Goal: Task Accomplishment & Management: Manage account settings

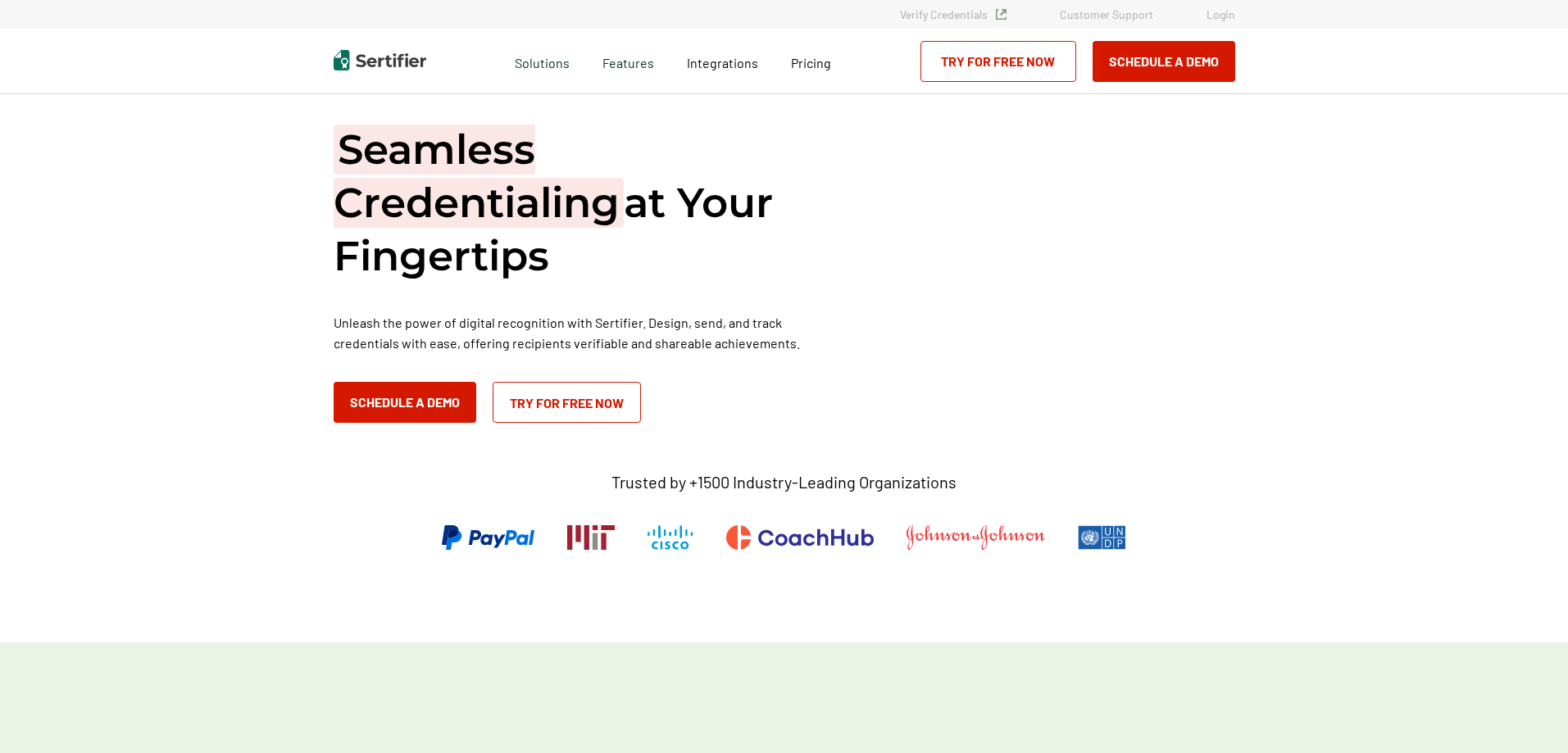
click at [1229, 17] on link "Login" at bounding box center [1221, 14] width 29 height 14
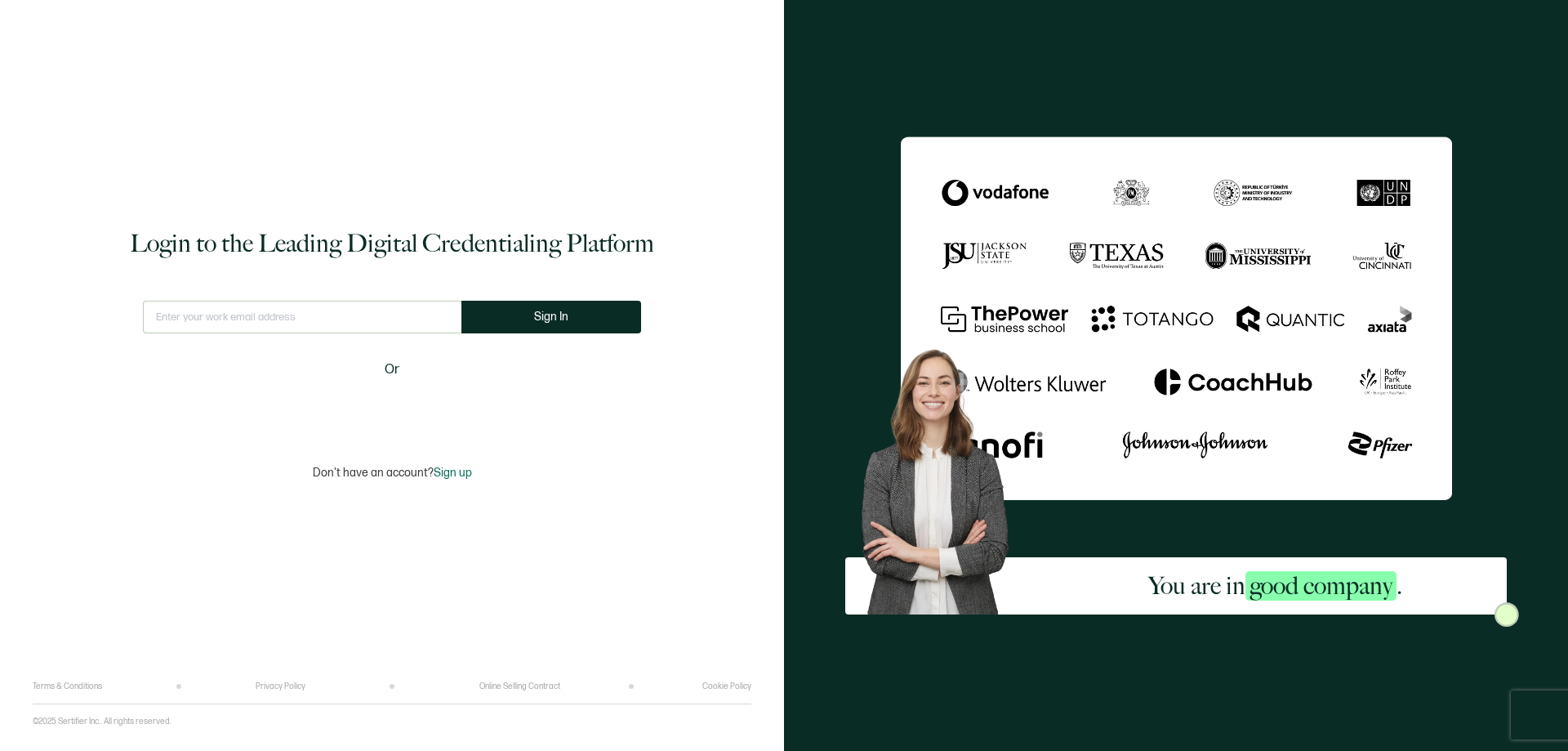
click at [297, 312] on input "text" at bounding box center [302, 317] width 318 height 32
click at [179, 324] on input "text" at bounding box center [303, 317] width 331 height 32
paste input "info@continuingedservices.com"
type input "info@continuingedservices.com"
drag, startPoint x: 543, startPoint y: 313, endPoint x: 526, endPoint y: 321, distance: 18.8
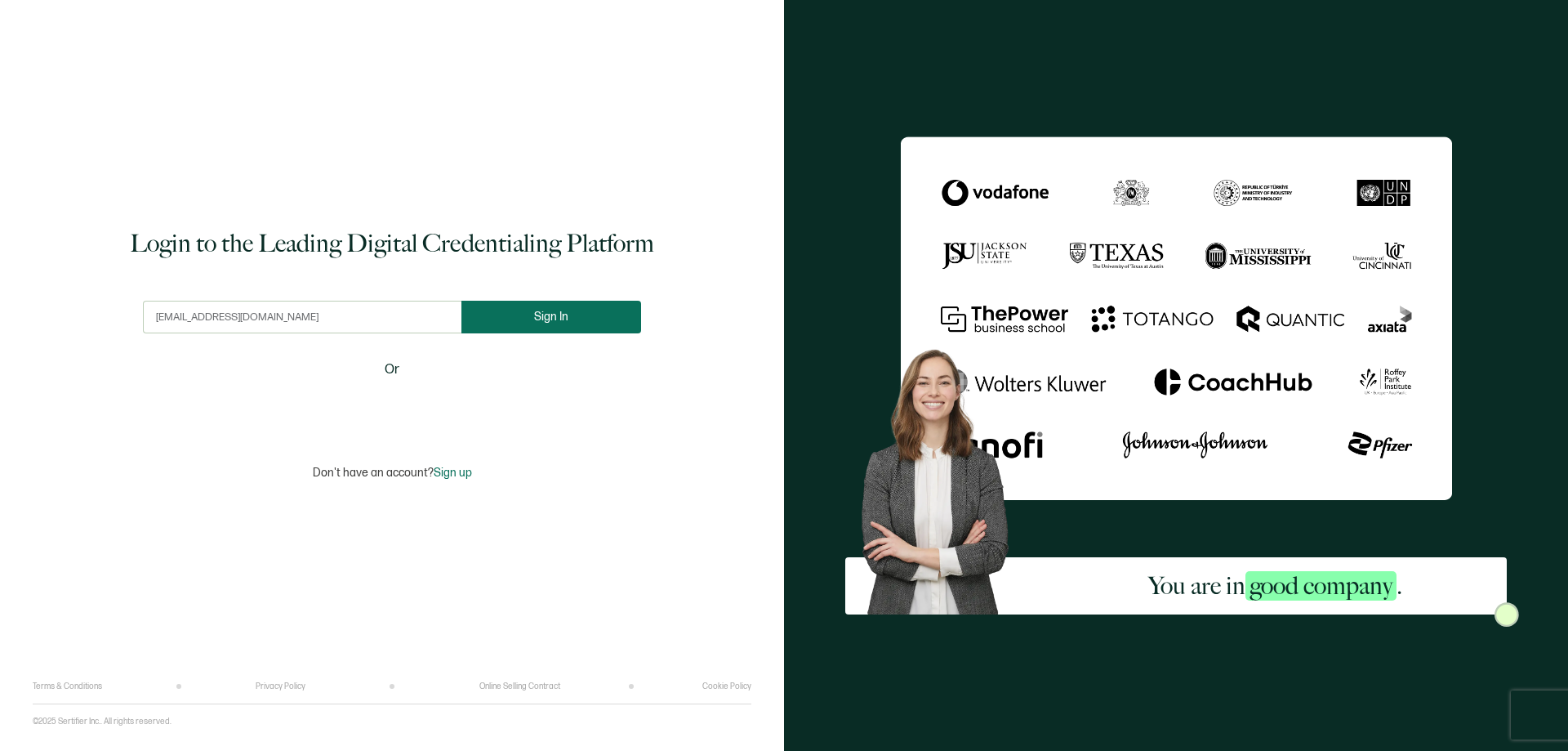
click at [543, 313] on span "Sign In" at bounding box center [551, 317] width 34 height 12
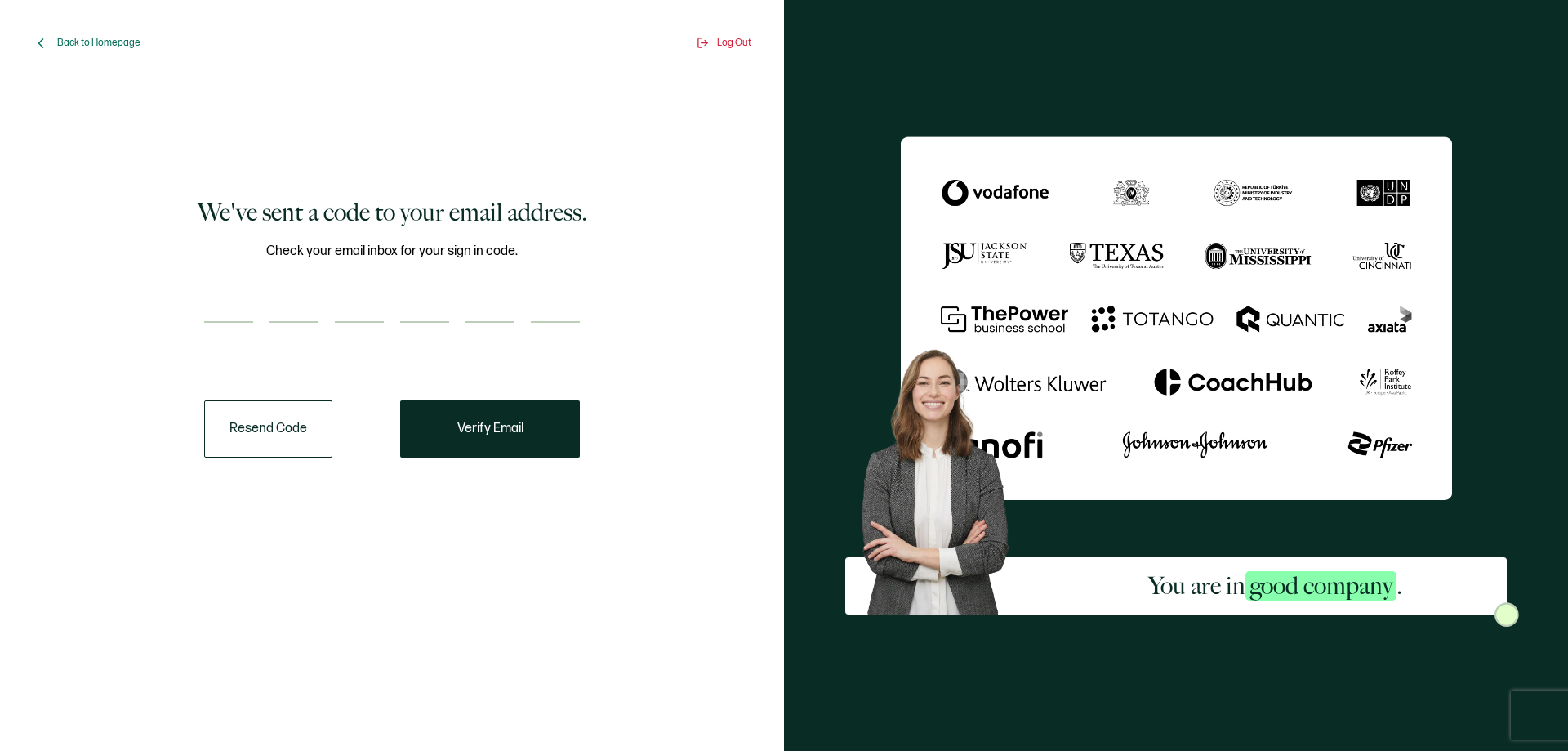
click at [213, 313] on input "number" at bounding box center [229, 306] width 49 height 32
paste input "2"
type input "2"
type input "4"
type input "5"
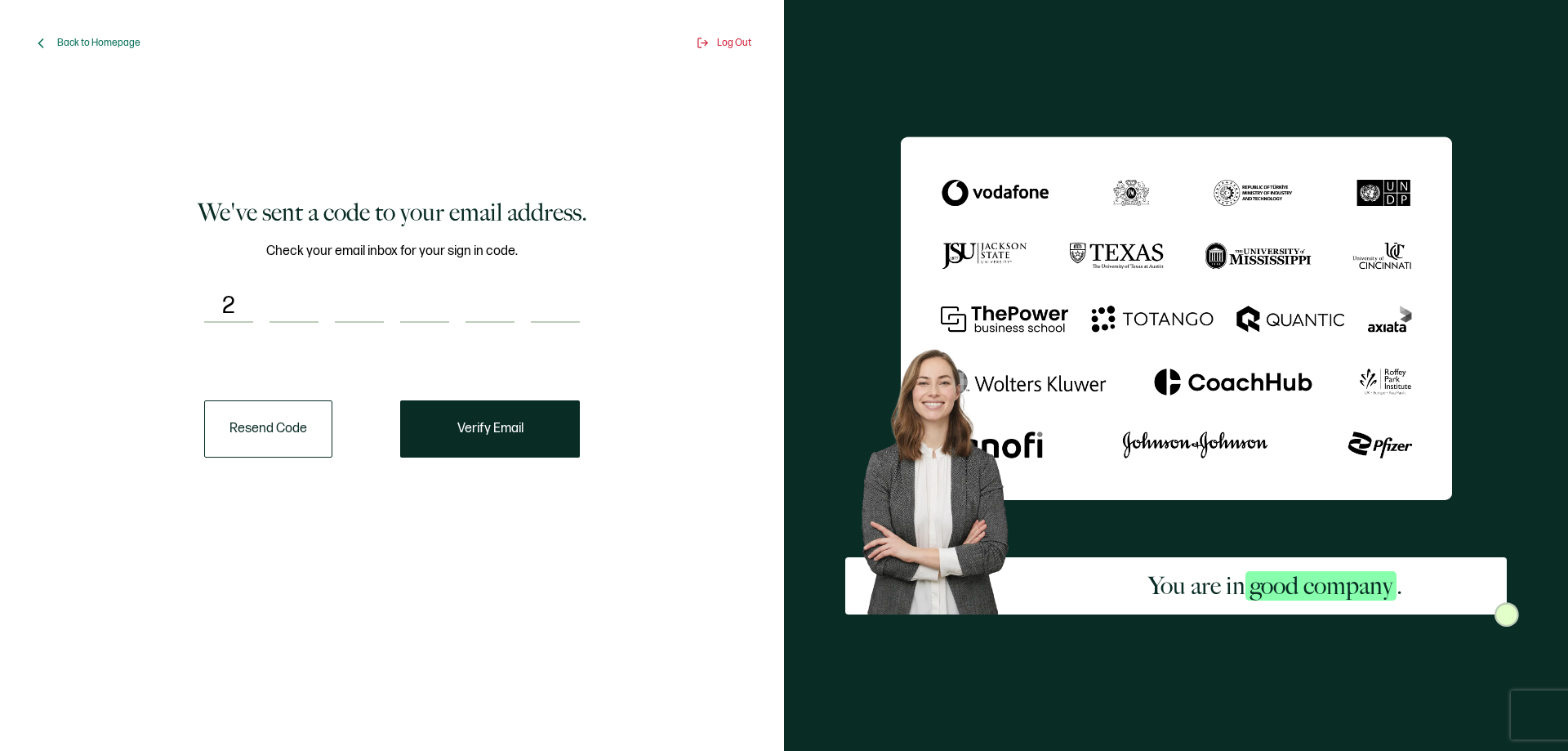
type input "8"
type input "6"
drag, startPoint x: 487, startPoint y: 439, endPoint x: 438, endPoint y: 481, distance: 64.5
click at [487, 439] on button "Verify Email" at bounding box center [489, 429] width 180 height 57
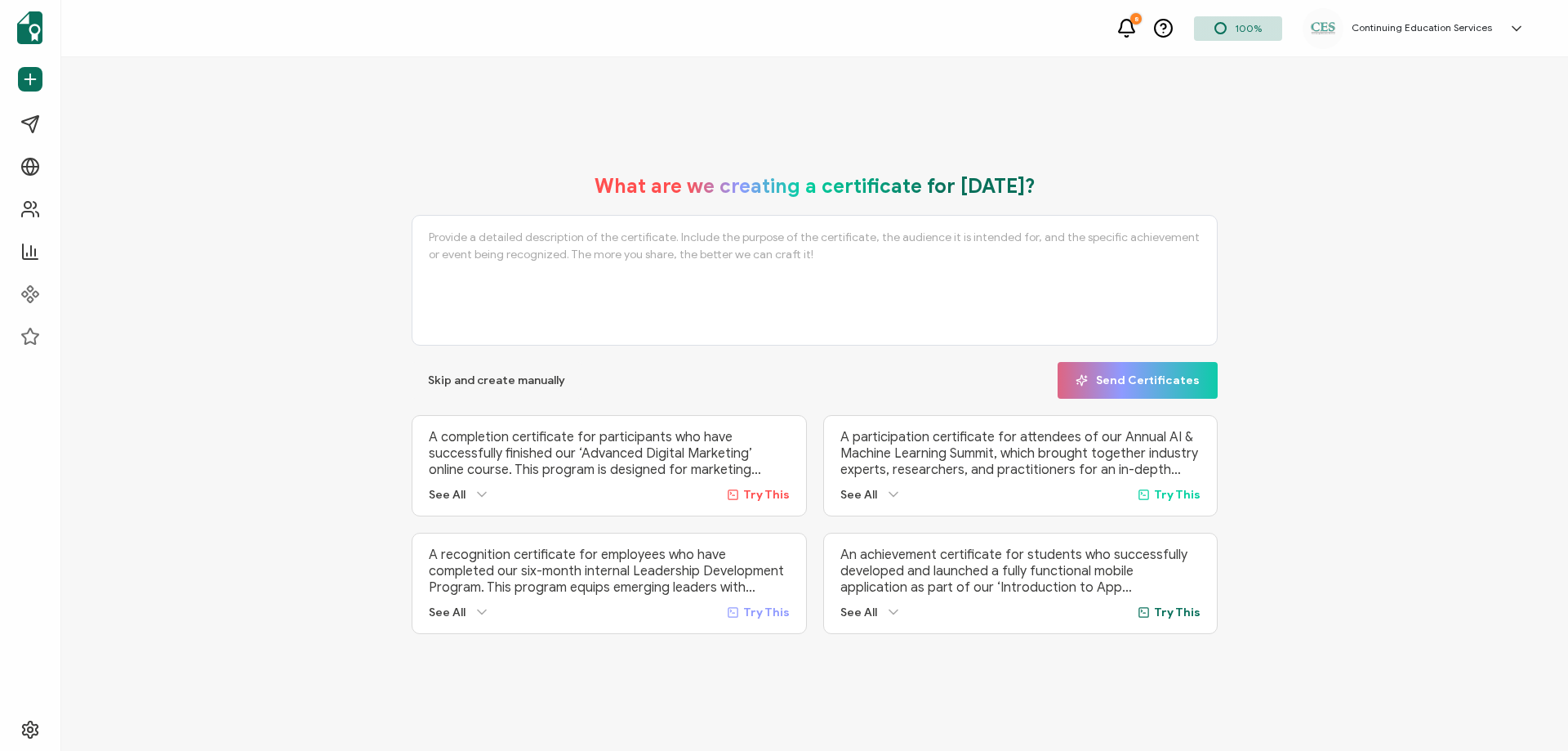
click at [1136, 28] on icon at bounding box center [1126, 28] width 21 height 21
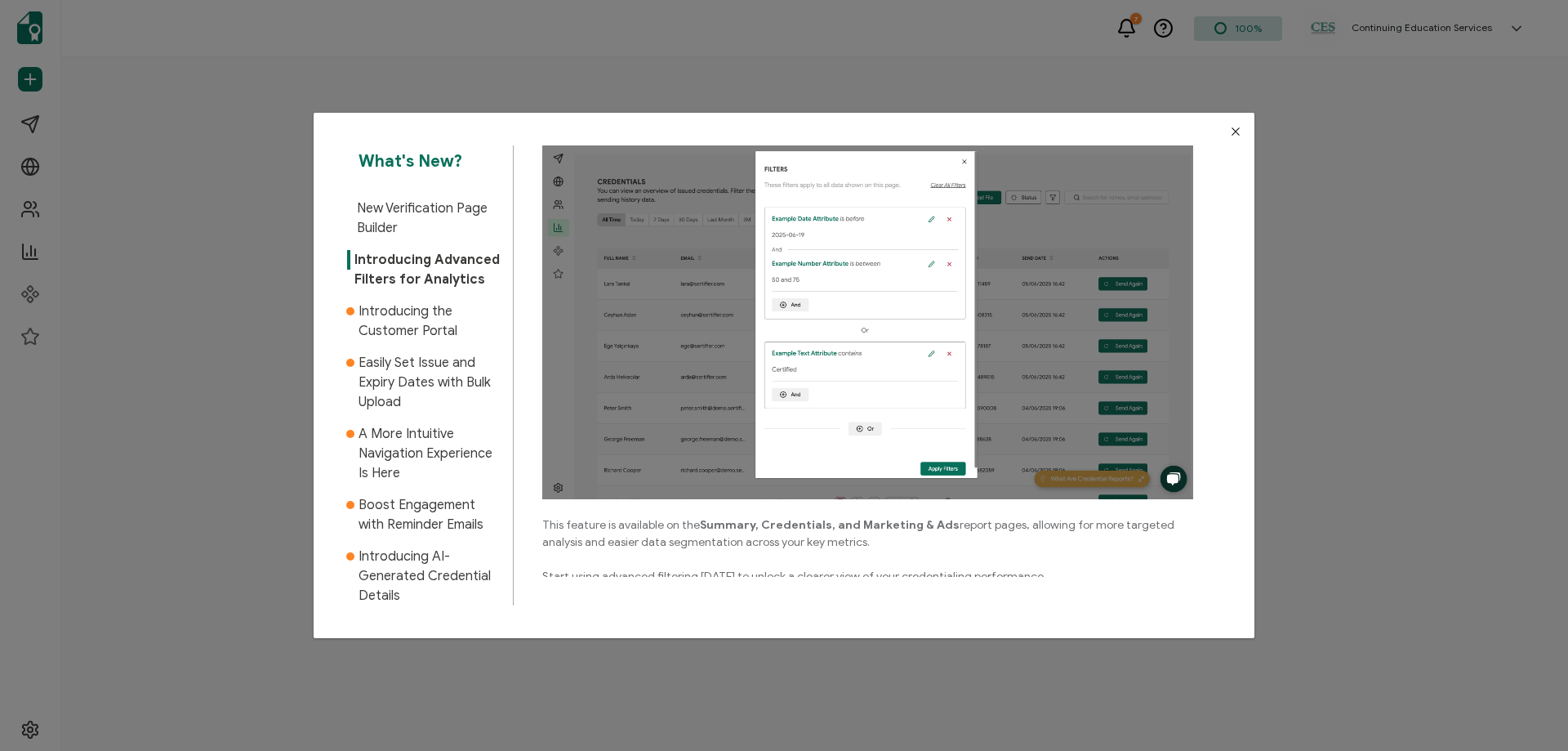
scroll to position [163, 0]
drag, startPoint x: 1233, startPoint y: 130, endPoint x: 1229, endPoint y: 138, distance: 8.9
click at [1233, 130] on icon "Close" at bounding box center [1235, 131] width 13 height 13
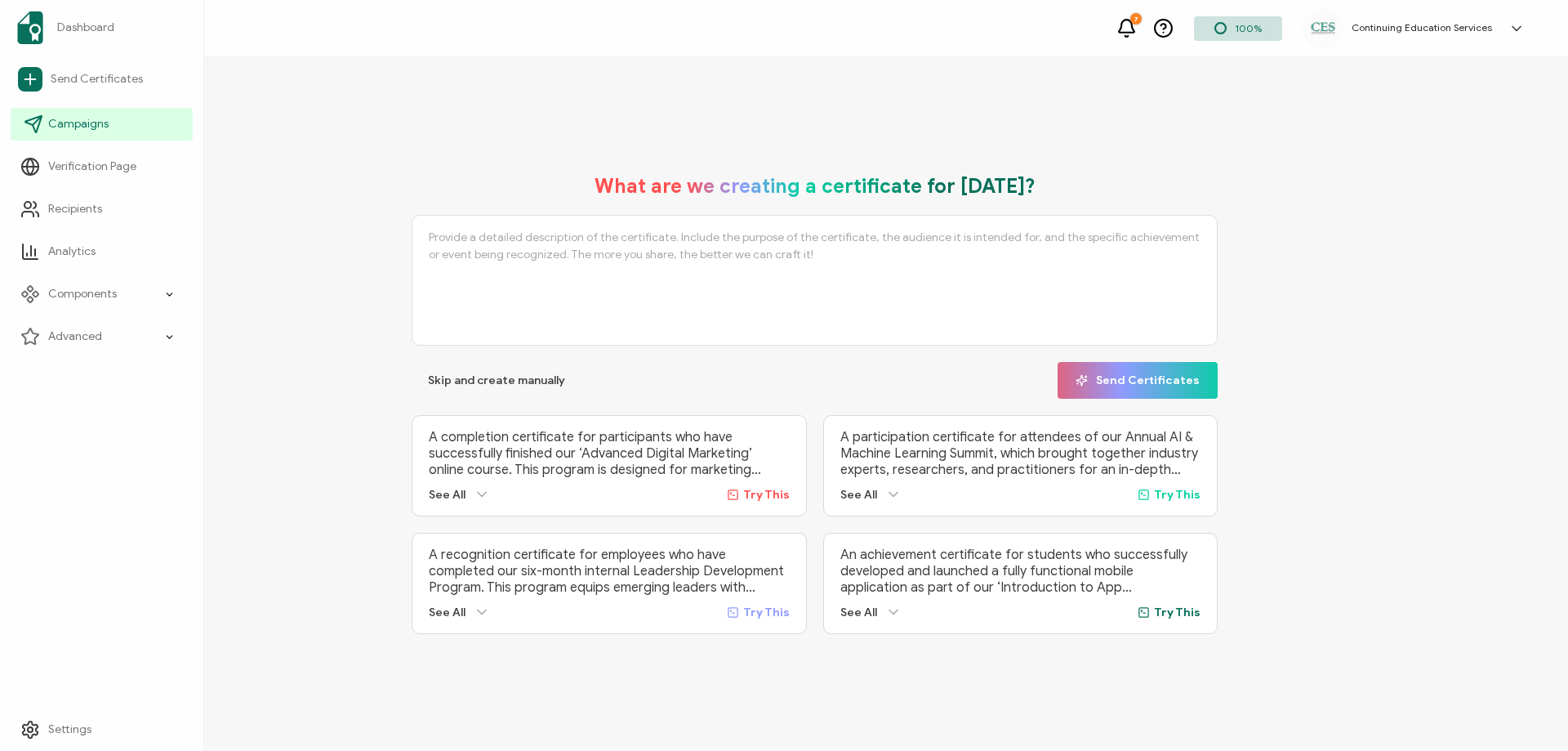
click at [80, 121] on span "Campaigns" at bounding box center [79, 124] width 61 height 17
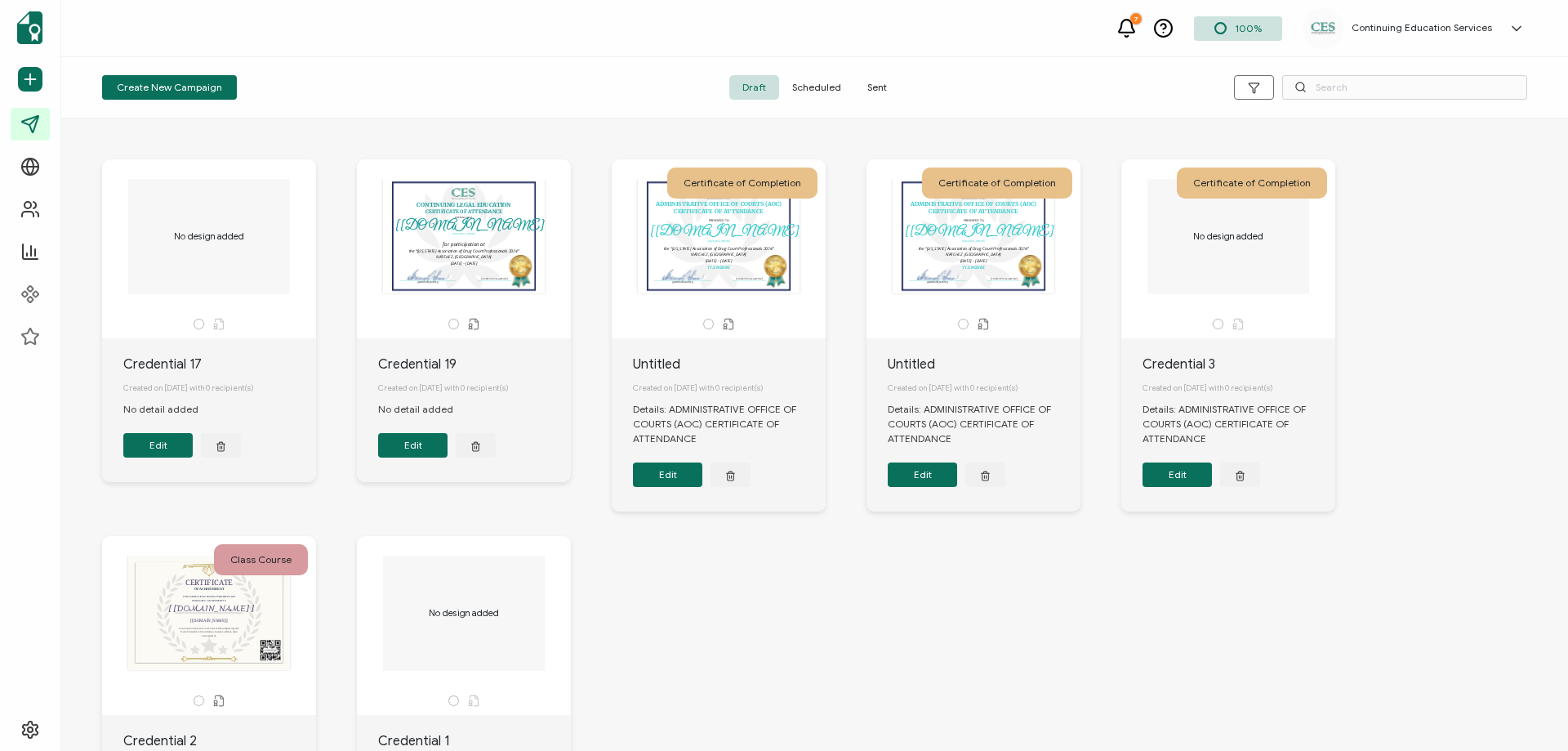
click at [869, 84] on span "Sent" at bounding box center [877, 87] width 46 height 25
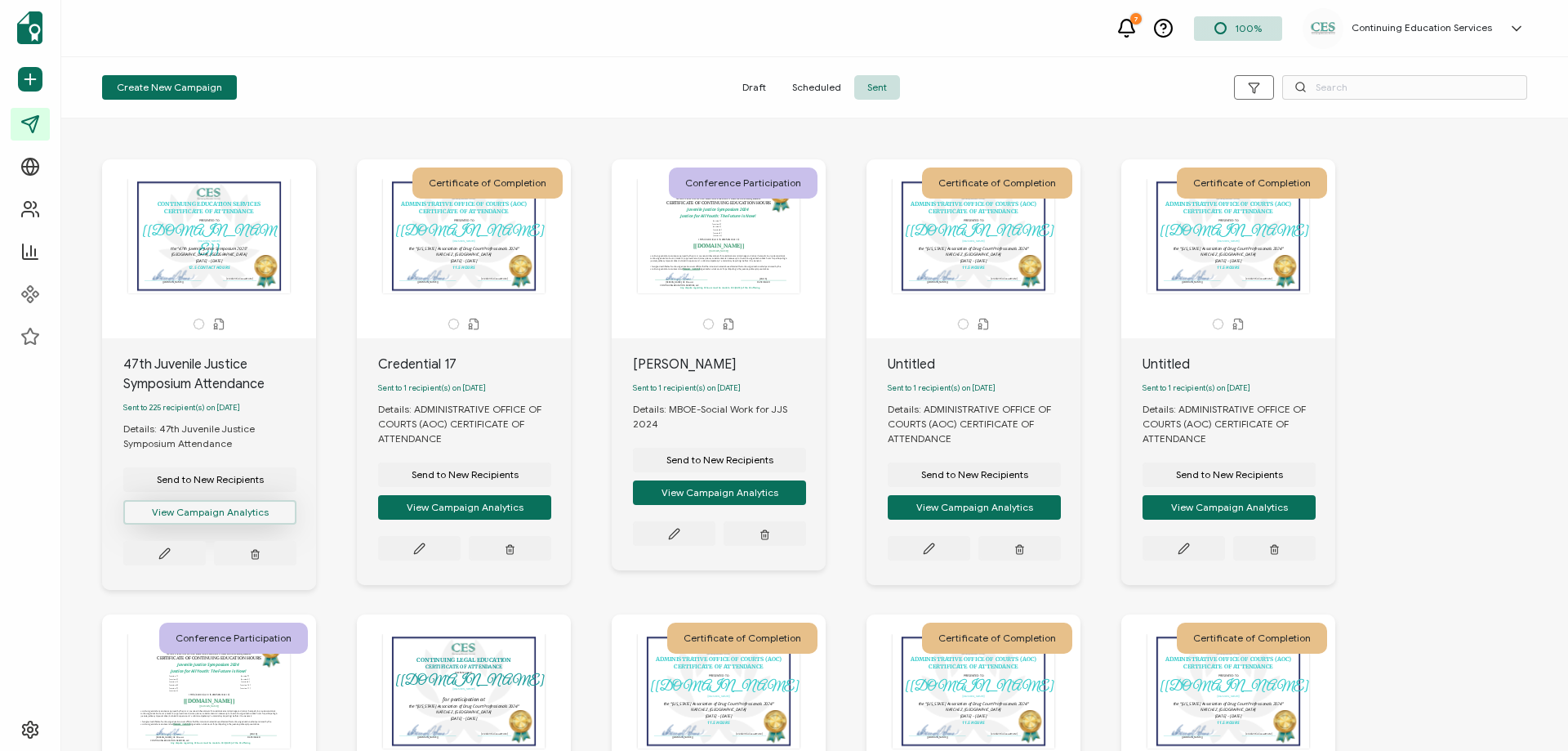
click at [222, 516] on button "View Campaign Analytics" at bounding box center [210, 512] width 173 height 25
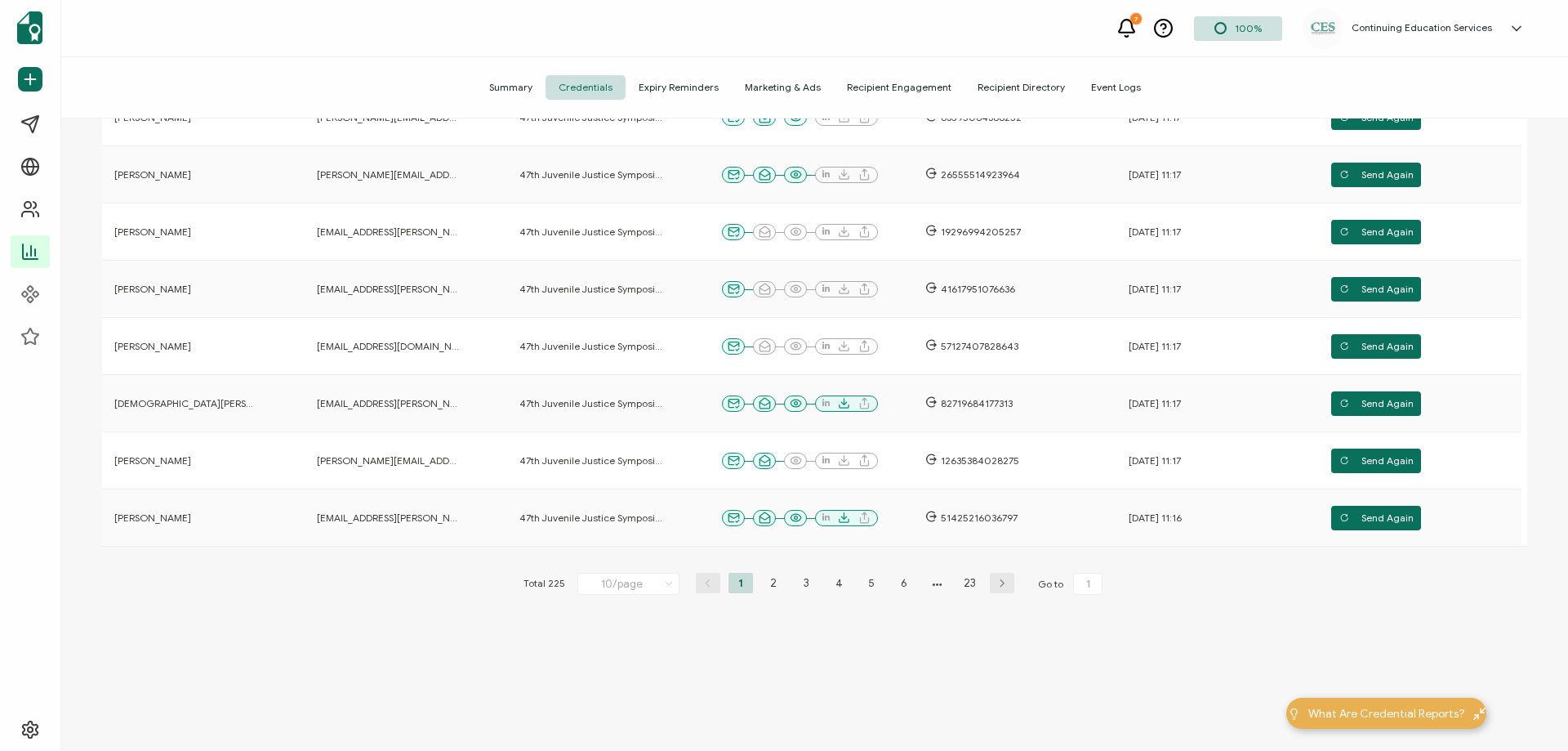
scroll to position [56, 0]
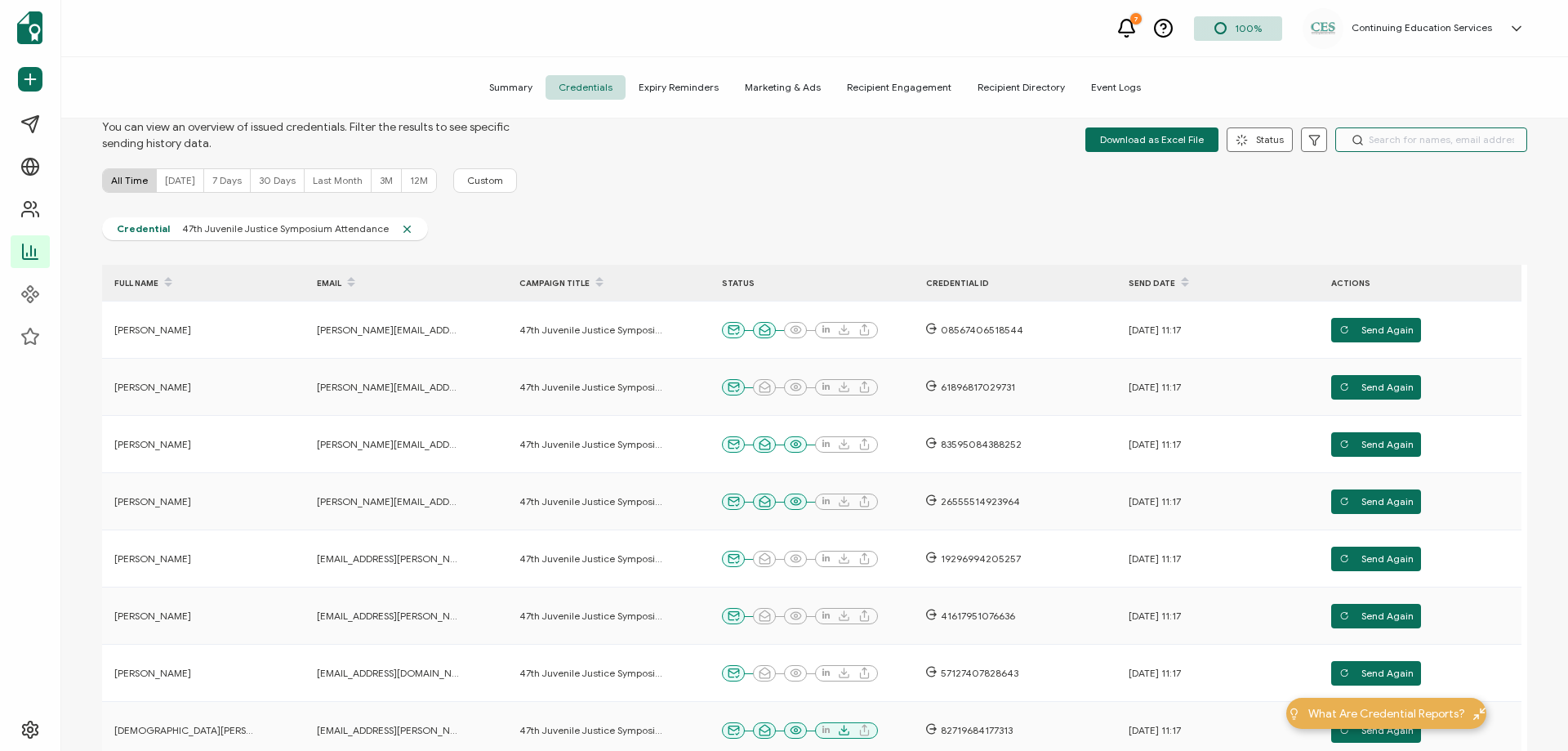
click at [1391, 139] on input "text" at bounding box center [1430, 140] width 192 height 25
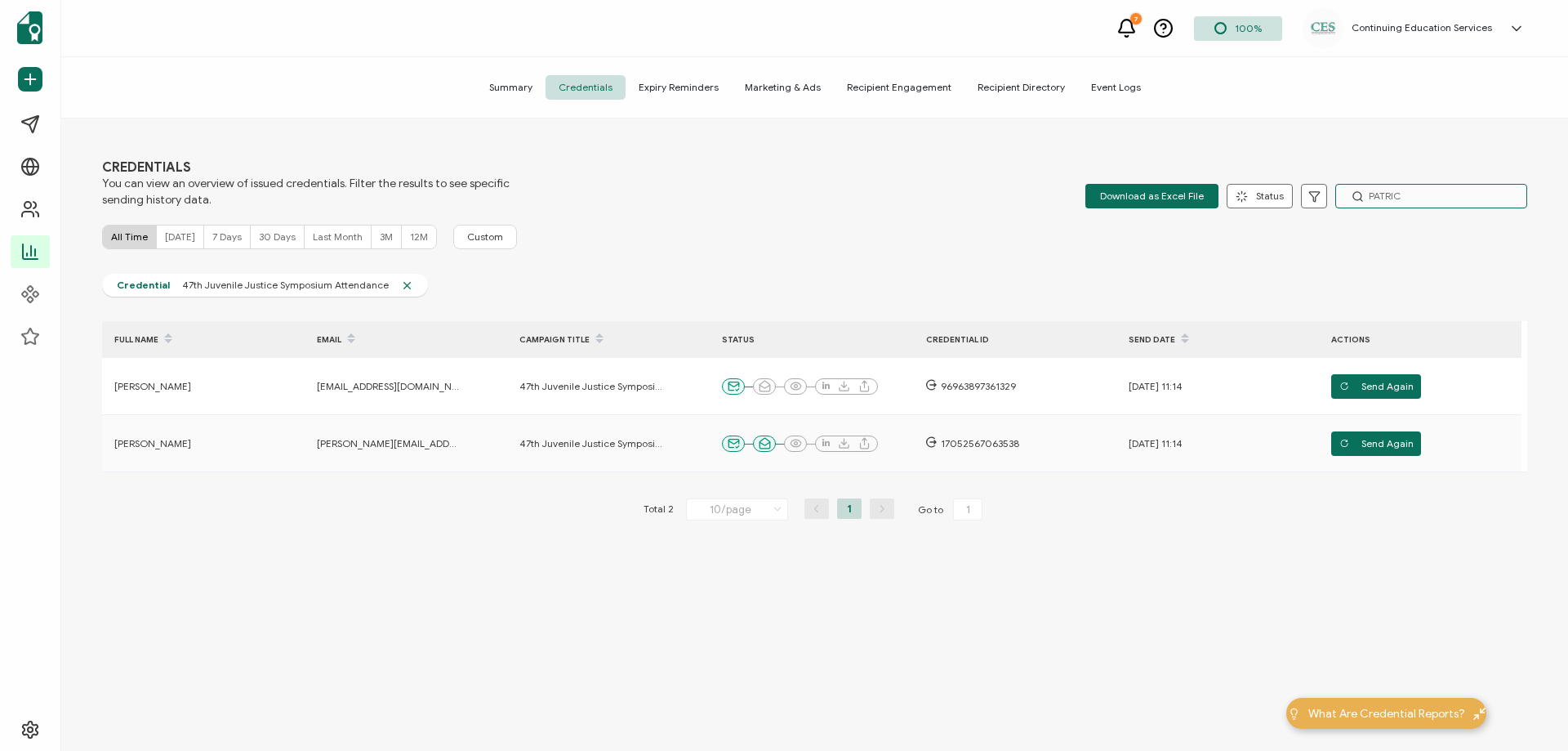
scroll to position [0, 0]
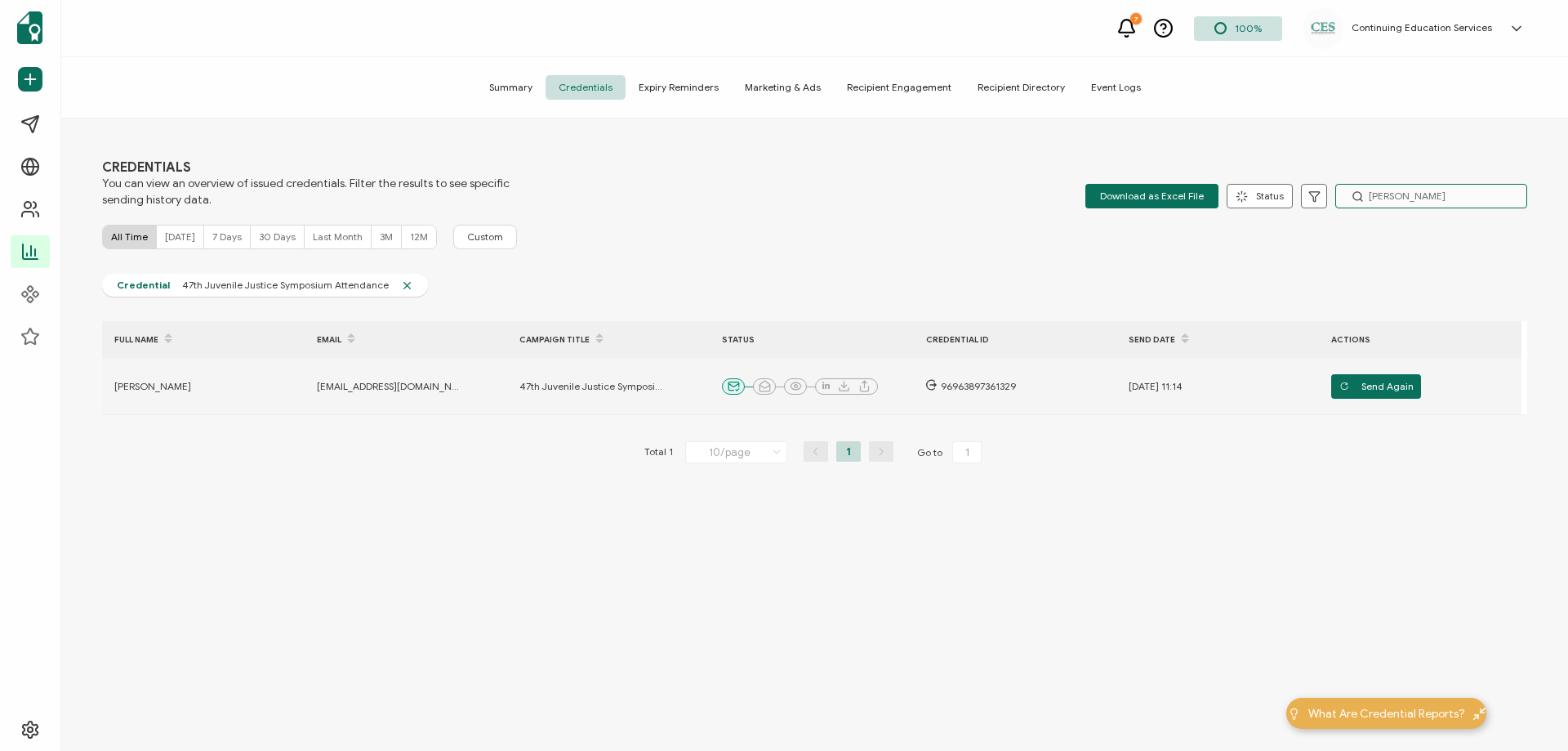
type input "PATRICK"
drag, startPoint x: 440, startPoint y: 386, endPoint x: 316, endPoint y: 397, distance: 124.5
click at [316, 397] on td "spatrick@sunflowerms.net" at bounding box center [406, 386] width 202 height 57
click at [1168, 381] on span "08.08.2025 11:14" at bounding box center [1155, 386] width 54 height 13
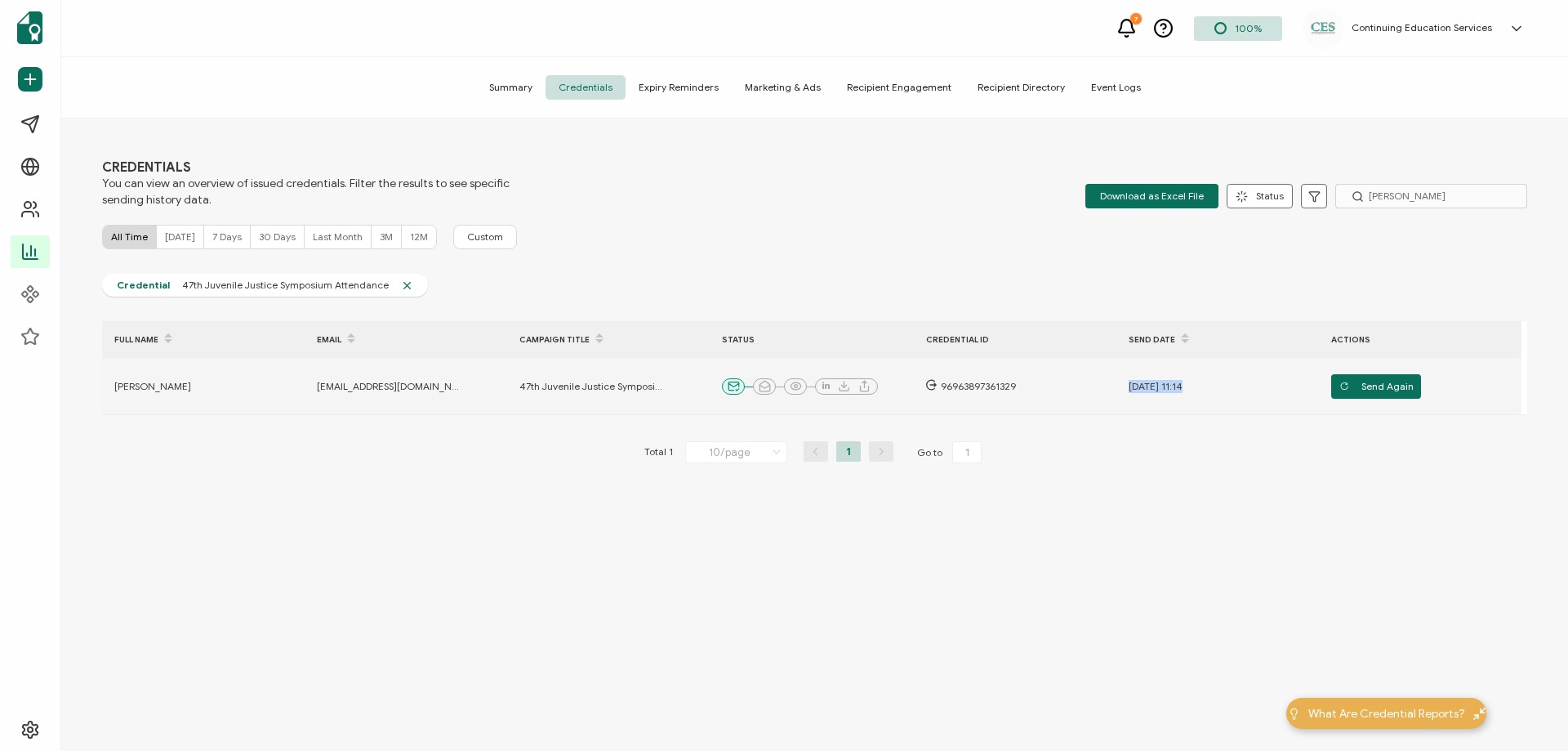
click at [1168, 381] on span "08.08.2025 11:14" at bounding box center [1155, 386] width 54 height 13
copy div "08.08.2025 11:14 Send Again"
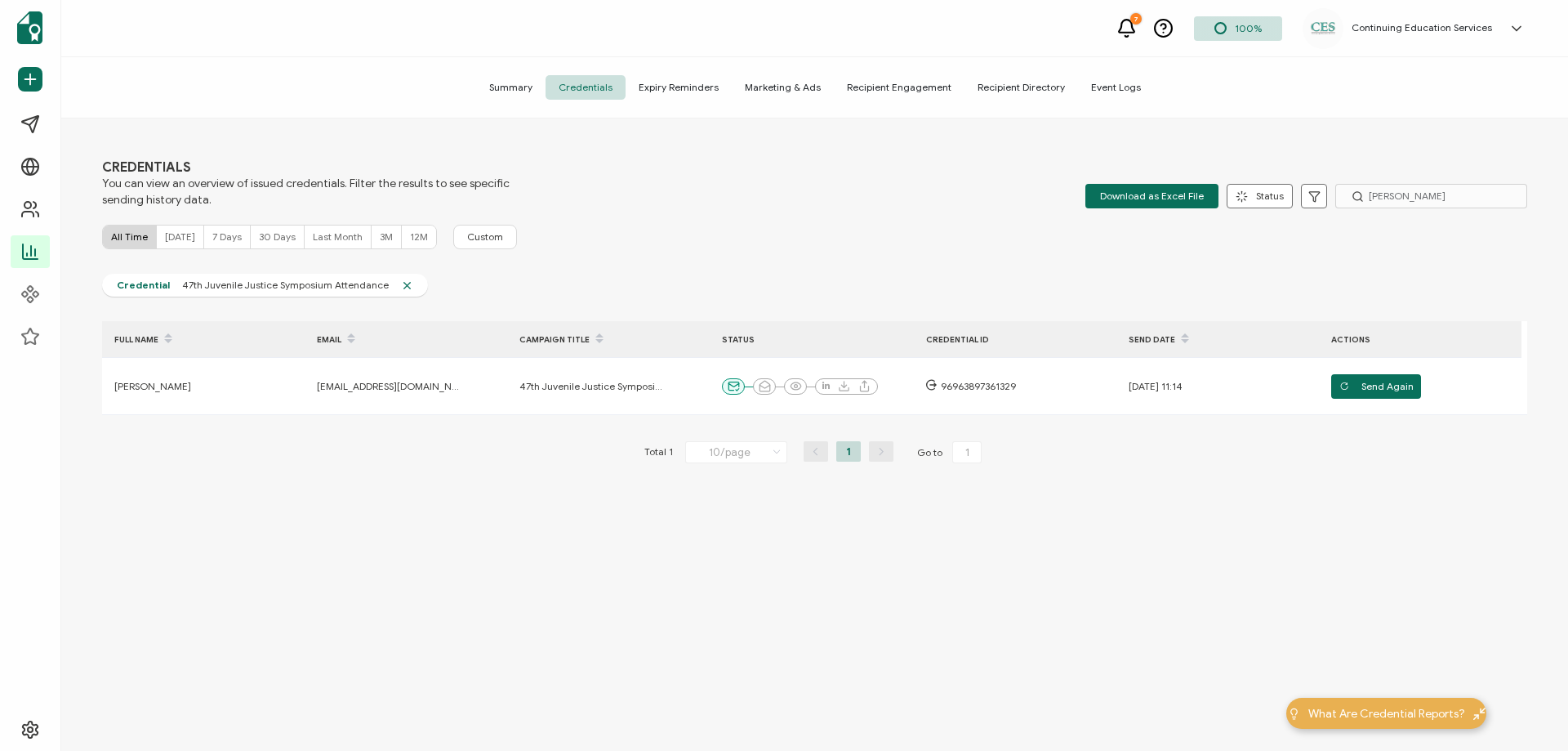
click at [1189, 464] on div "Total 1 10/page 10/page 20/page 50/page 100/page 1 Go to 1" at bounding box center [814, 452] width 1426 height 27
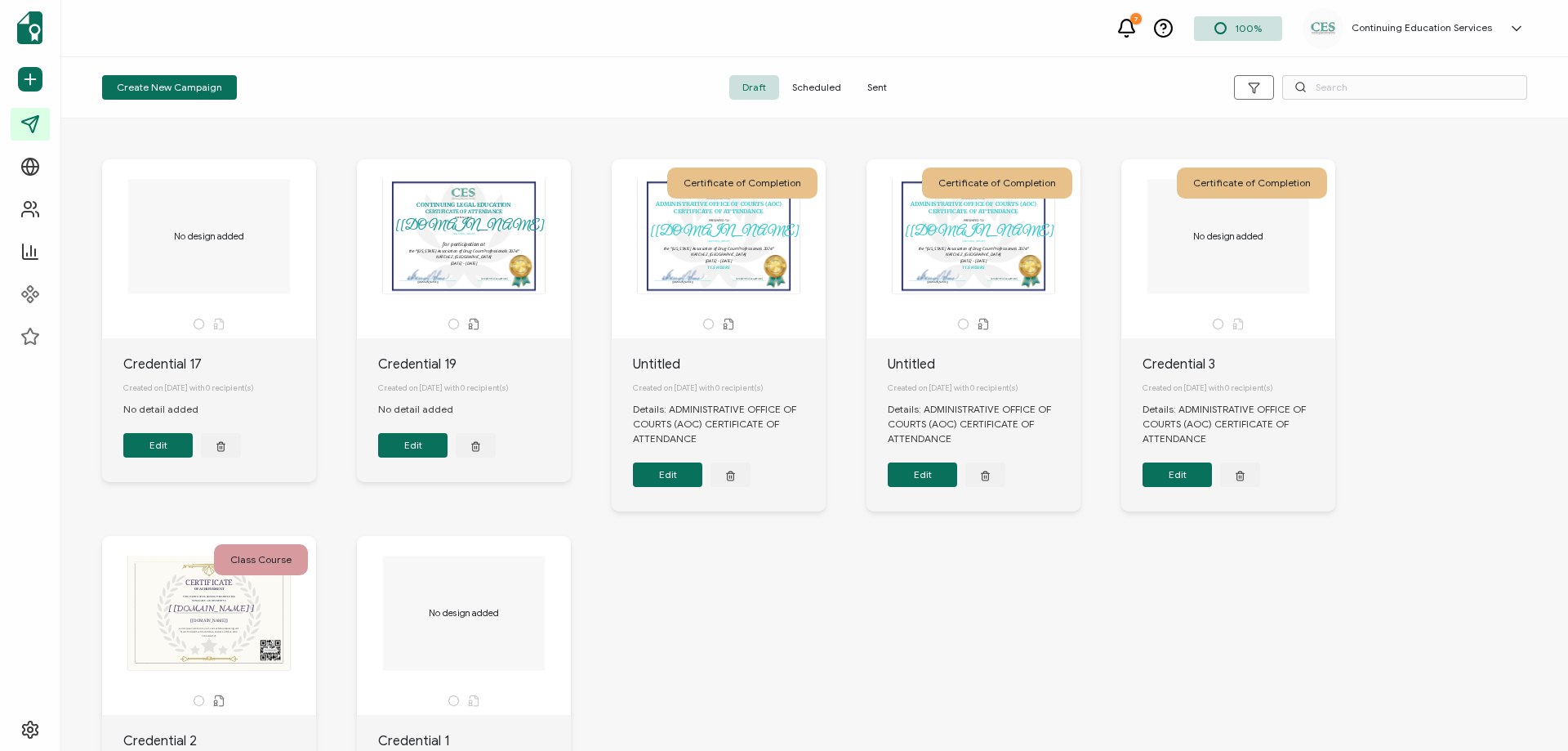
click at [880, 87] on span "Sent" at bounding box center [877, 87] width 46 height 25
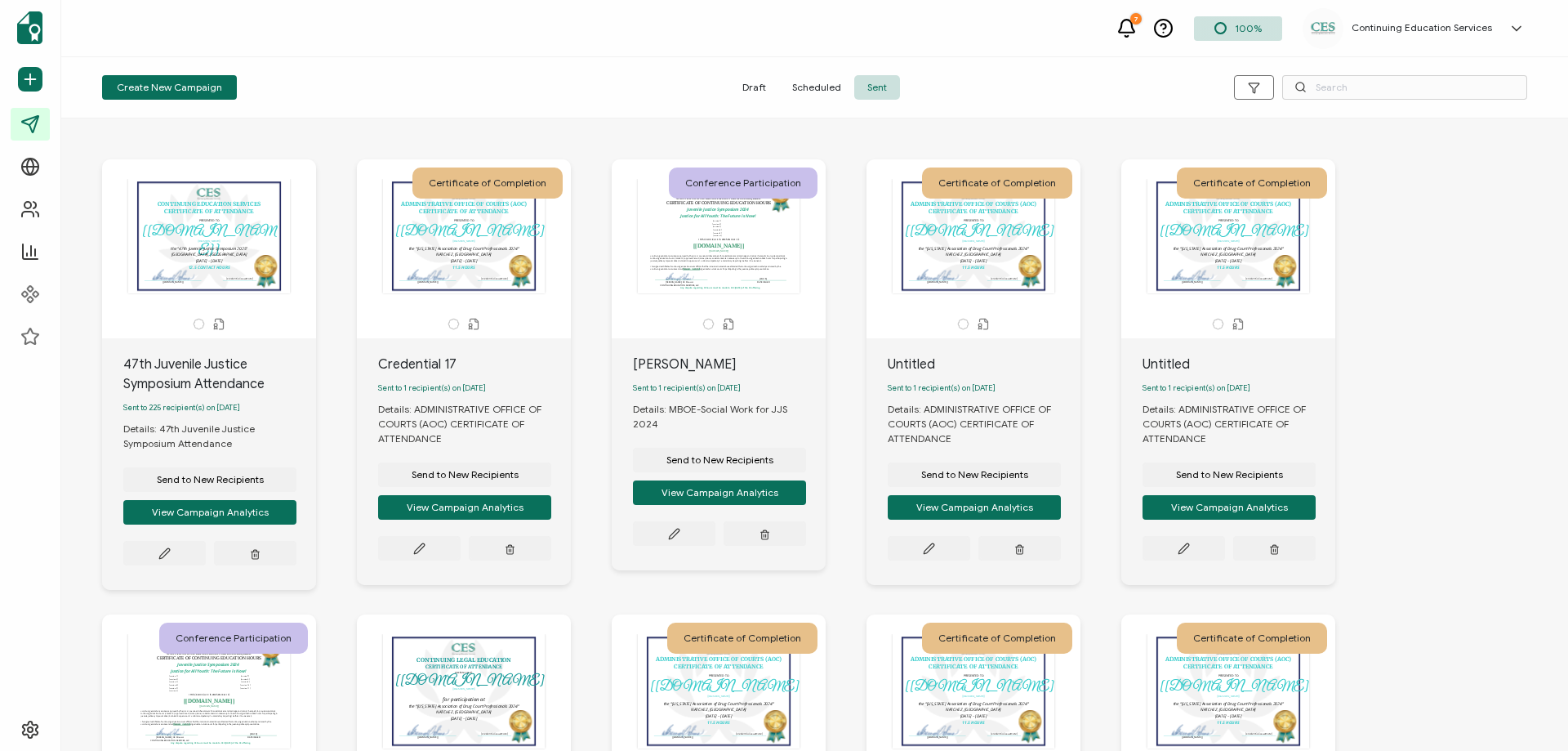
click at [186, 246] on div "The recipient’s full name, which will be automatically filled based on the info…" at bounding box center [209, 236] width 172 height 114
click at [210, 509] on button "View Campaign Analytics" at bounding box center [210, 512] width 173 height 25
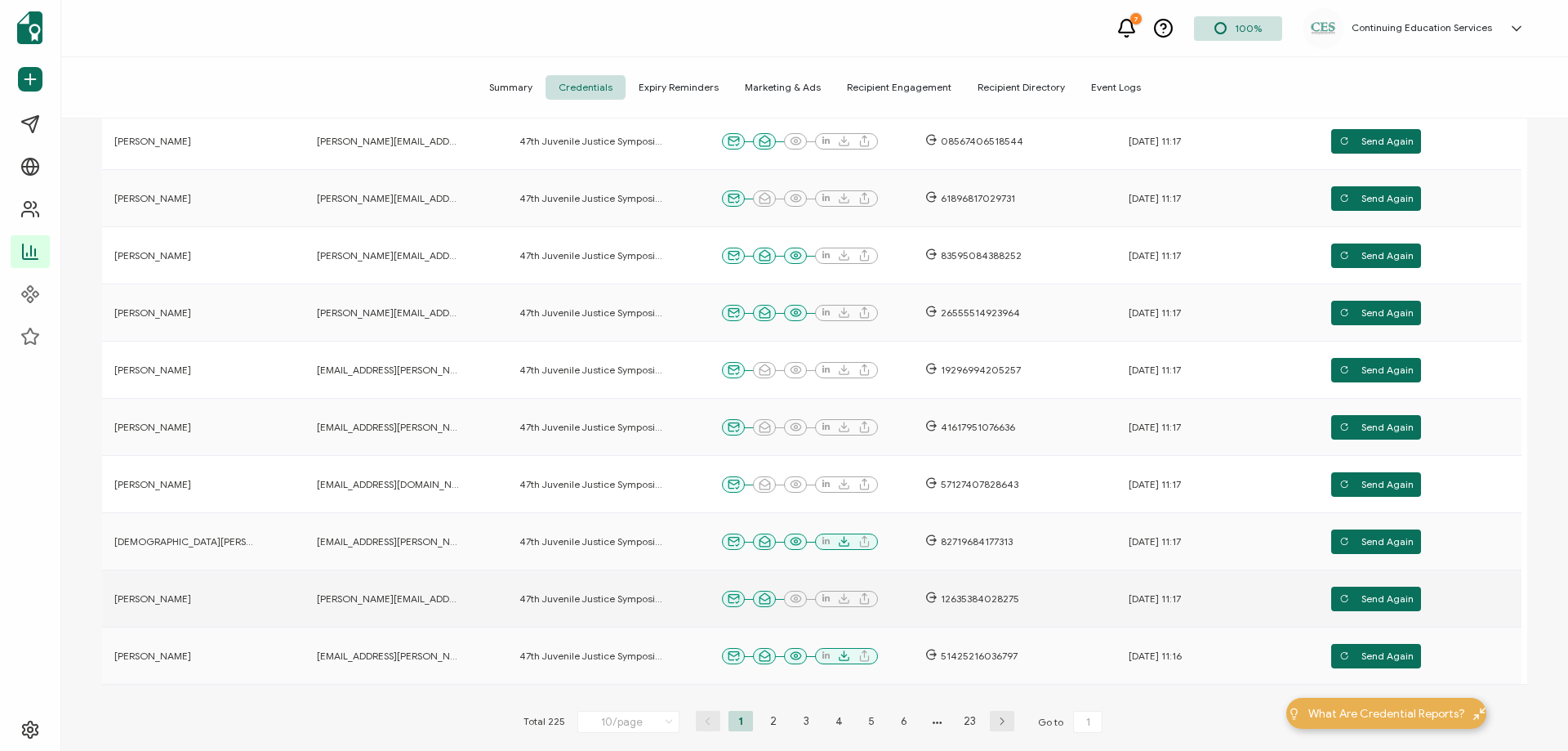
scroll to position [327, 0]
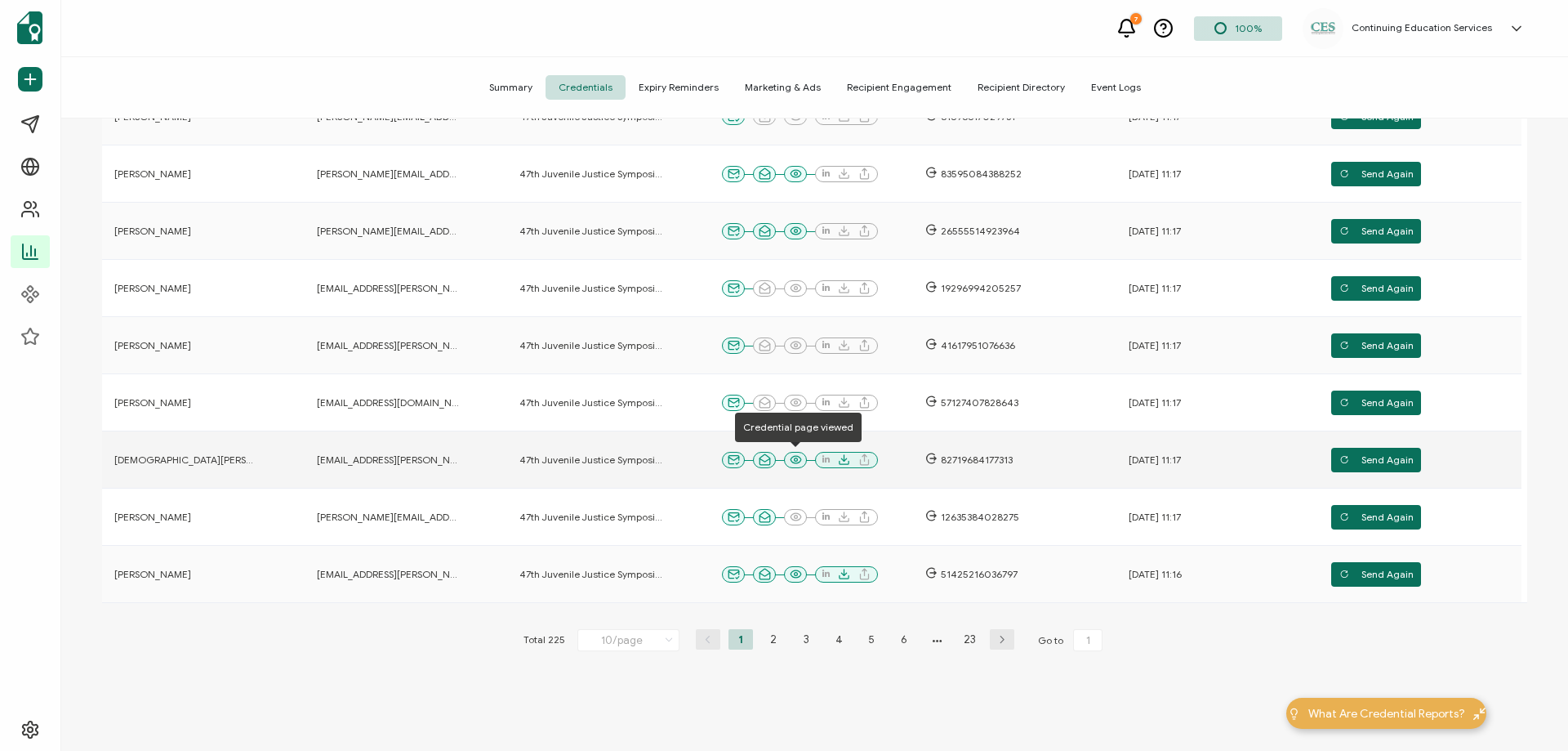
click at [796, 463] on icon at bounding box center [796, 459] width 12 height 12
click at [772, 635] on li "2" at bounding box center [773, 639] width 25 height 21
type input "2"
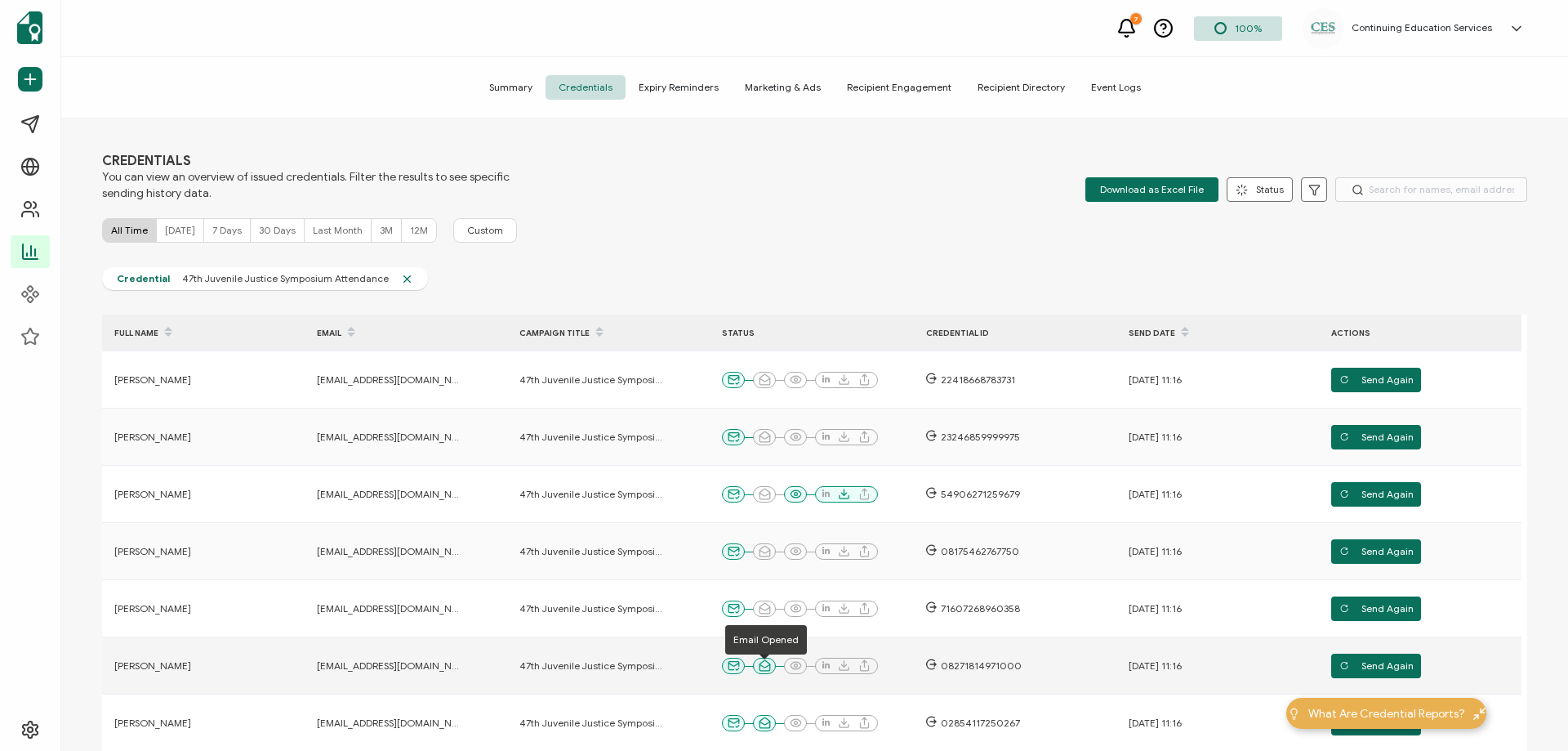
scroll to position [0, 0]
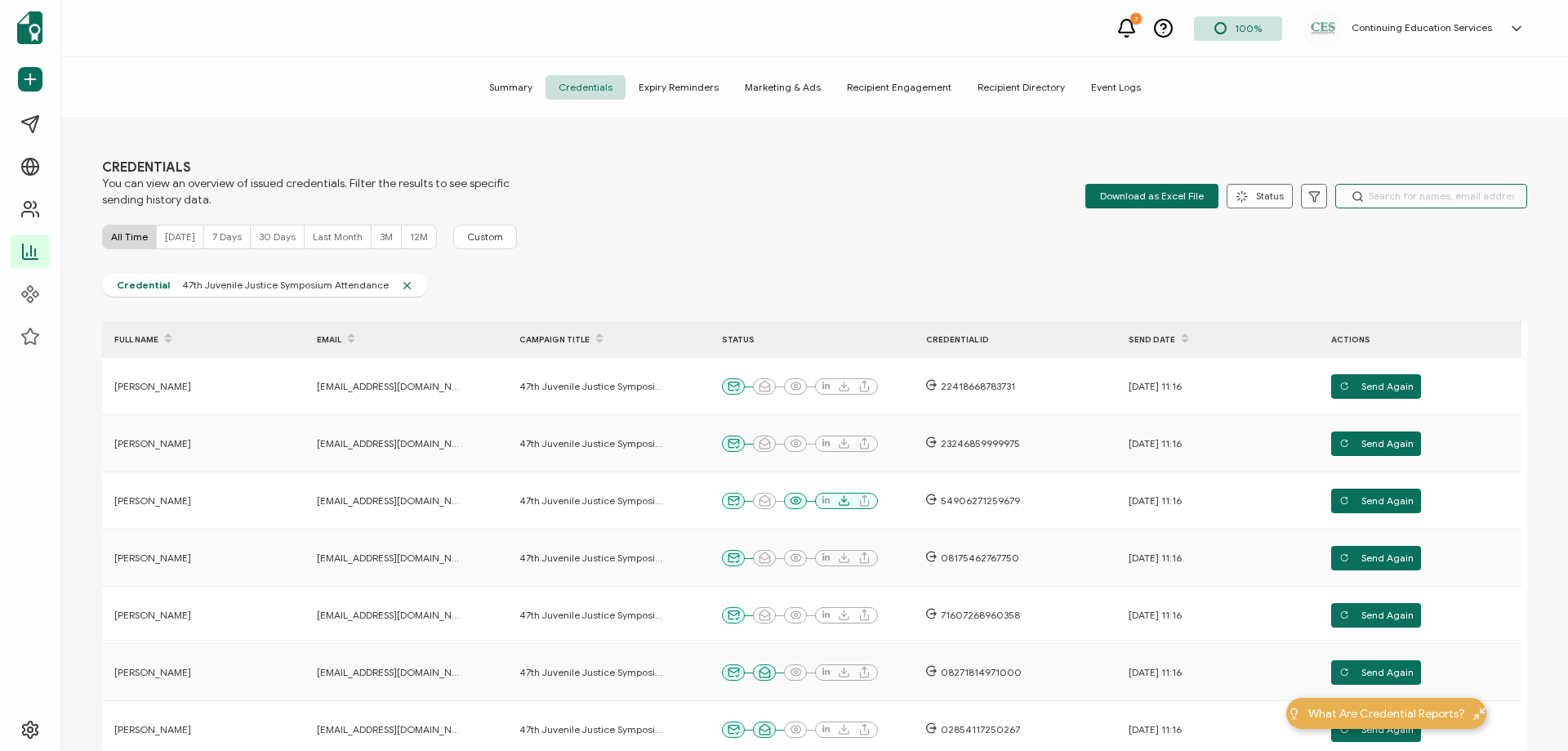
click at [1402, 193] on input "text" at bounding box center [1430, 196] width 192 height 25
type input "s"
type input "1"
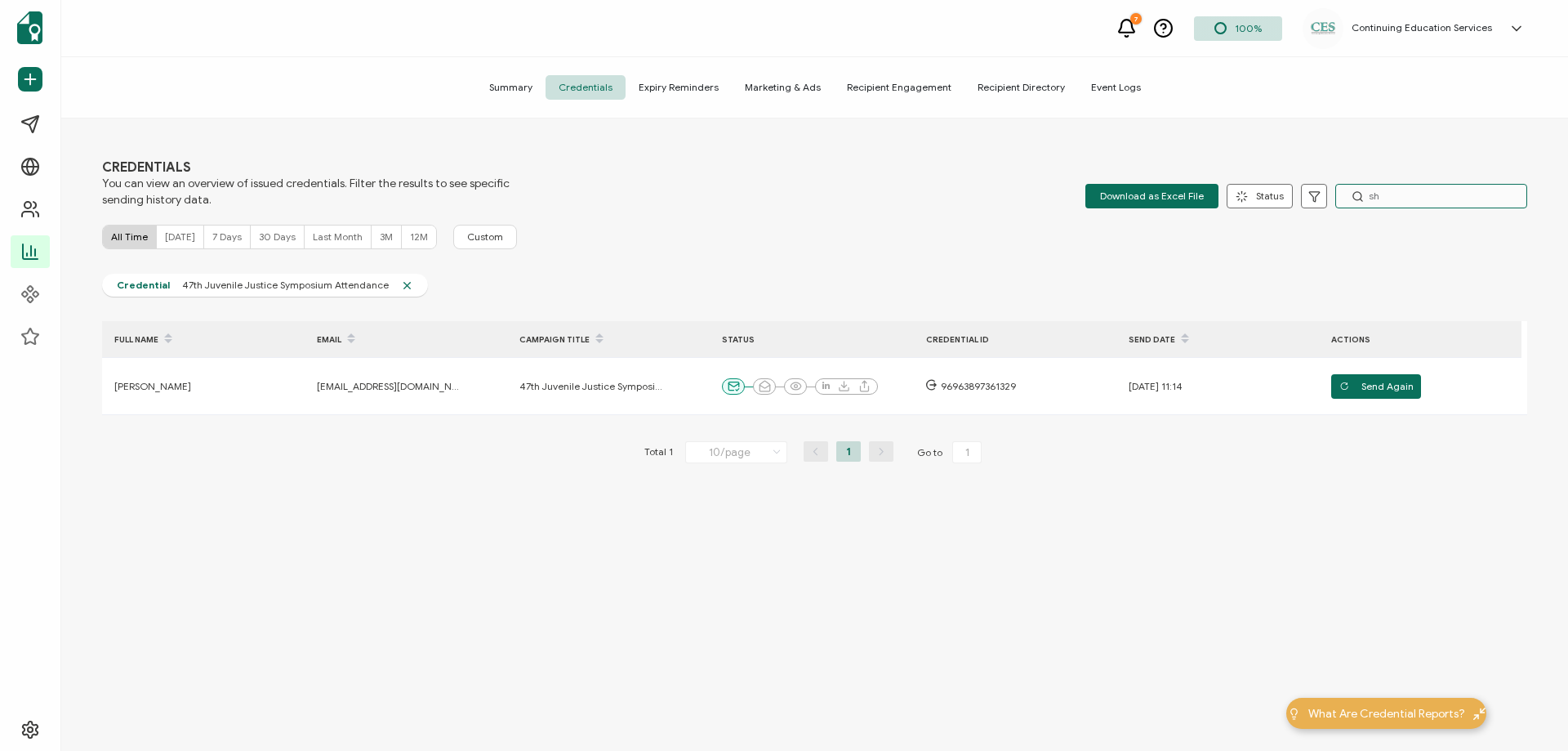
type input "s"
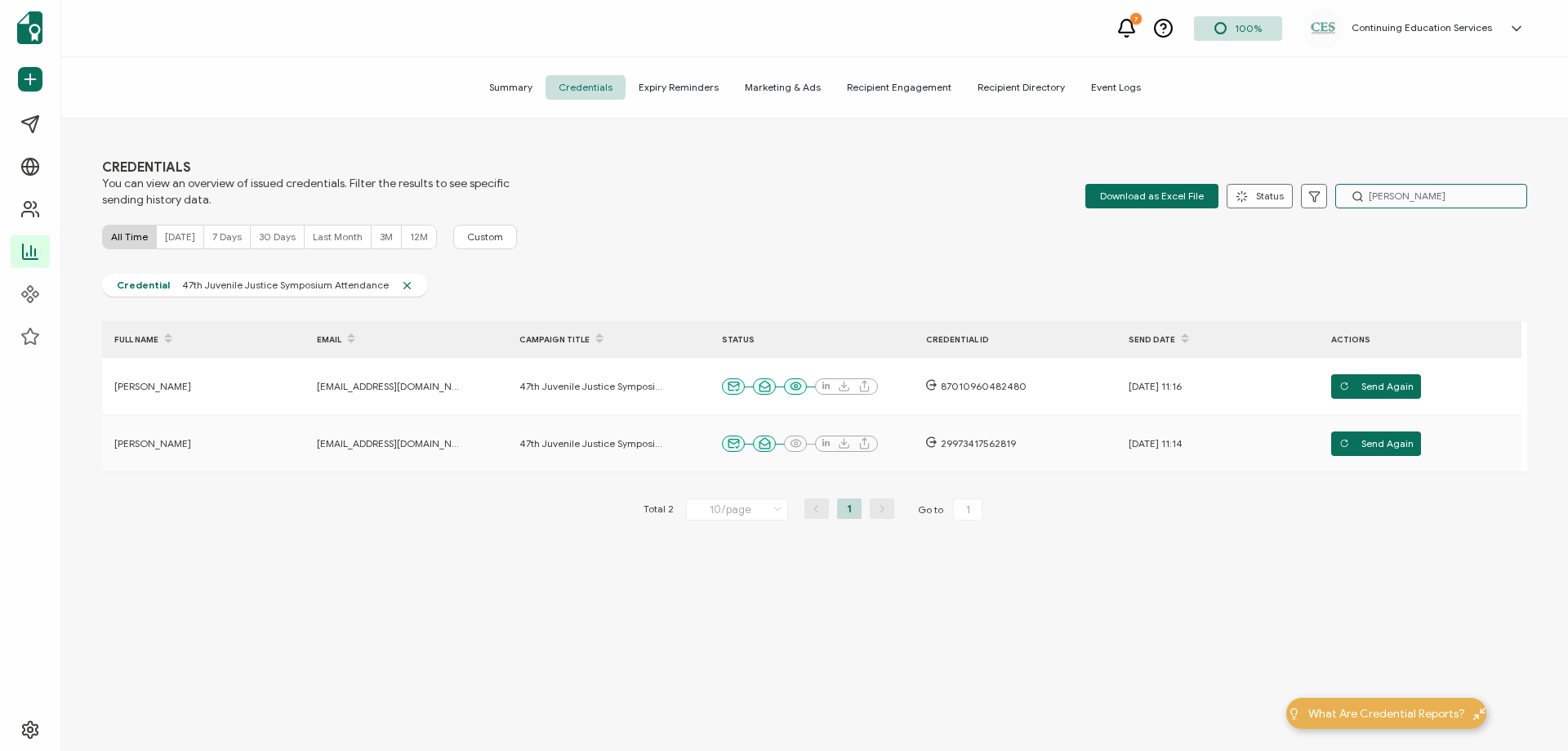
click at [1401, 202] on input "eliza" at bounding box center [1430, 196] width 192 height 25
type input "e"
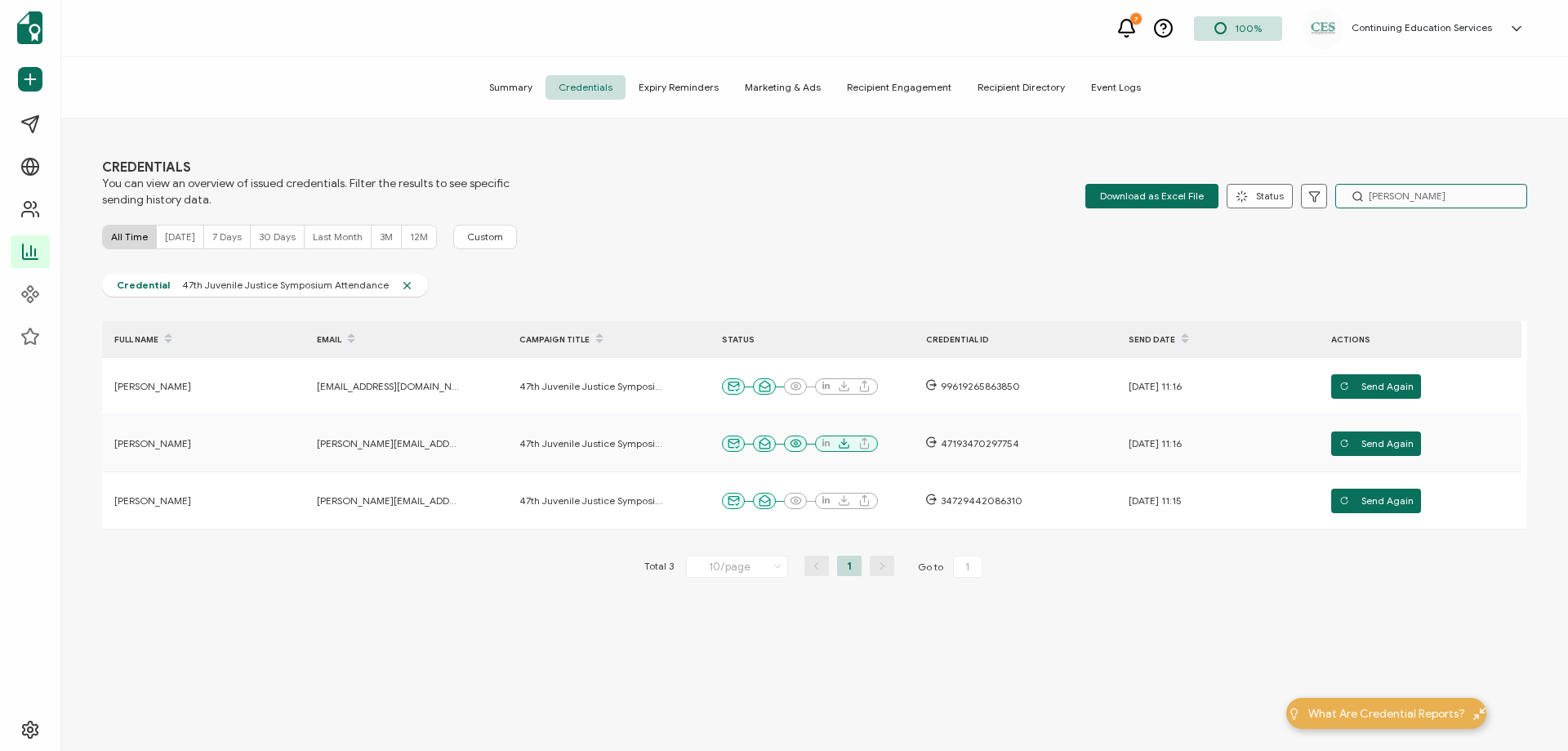
click at [1419, 196] on input "johnson" at bounding box center [1430, 196] width 192 height 25
type input "j"
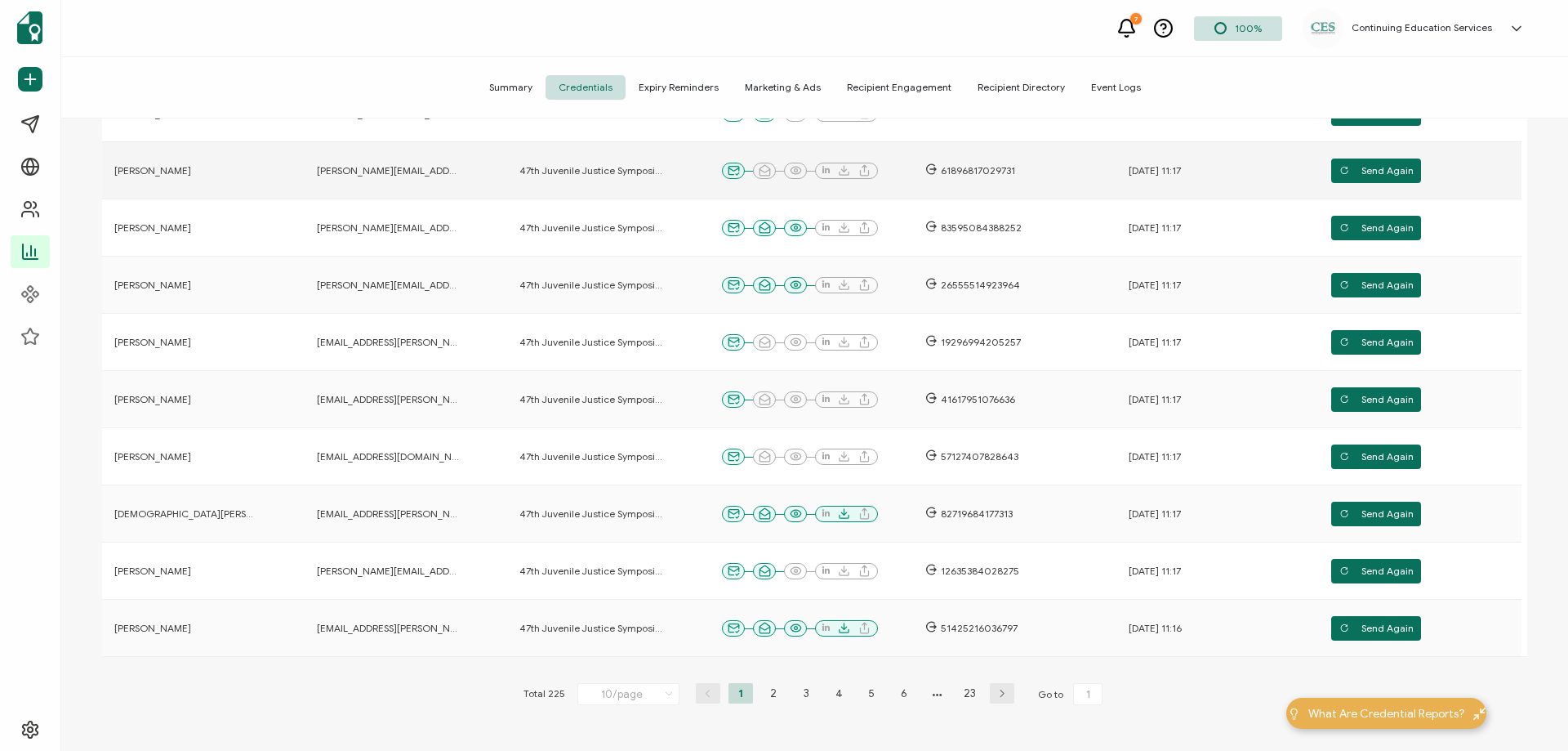
scroll to position [383, 0]
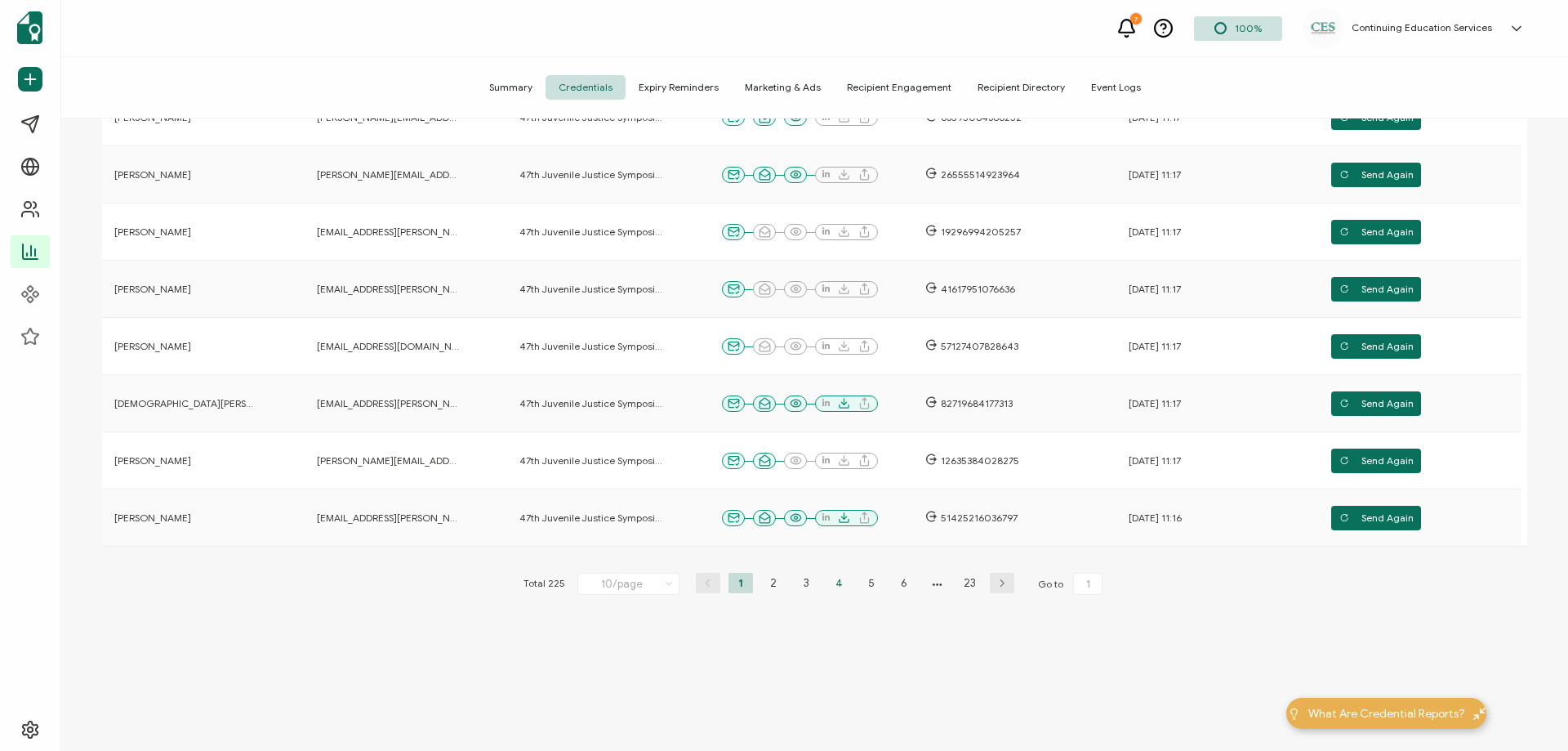
click at [839, 582] on li "4" at bounding box center [838, 583] width 25 height 21
type input "4"
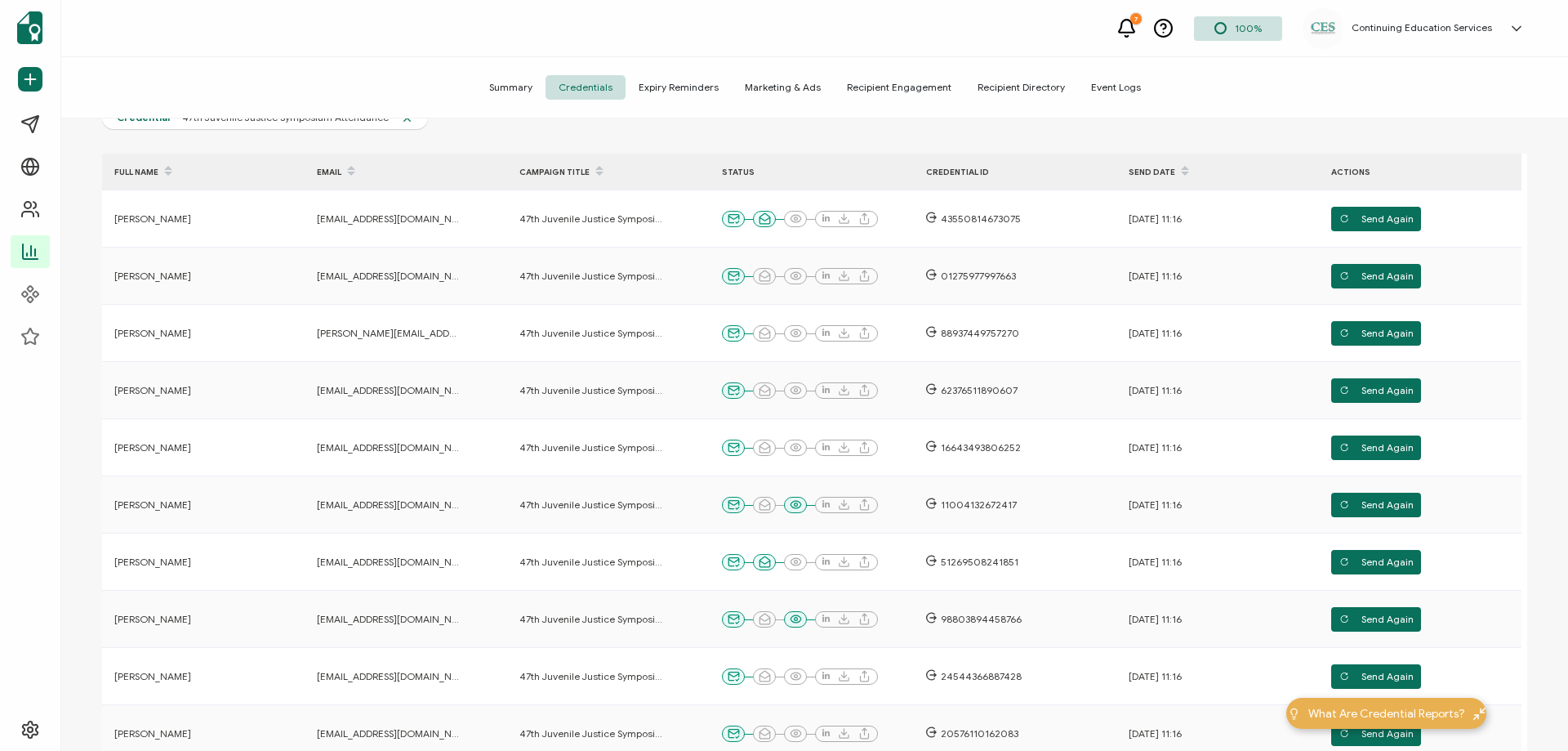
scroll to position [138, 0]
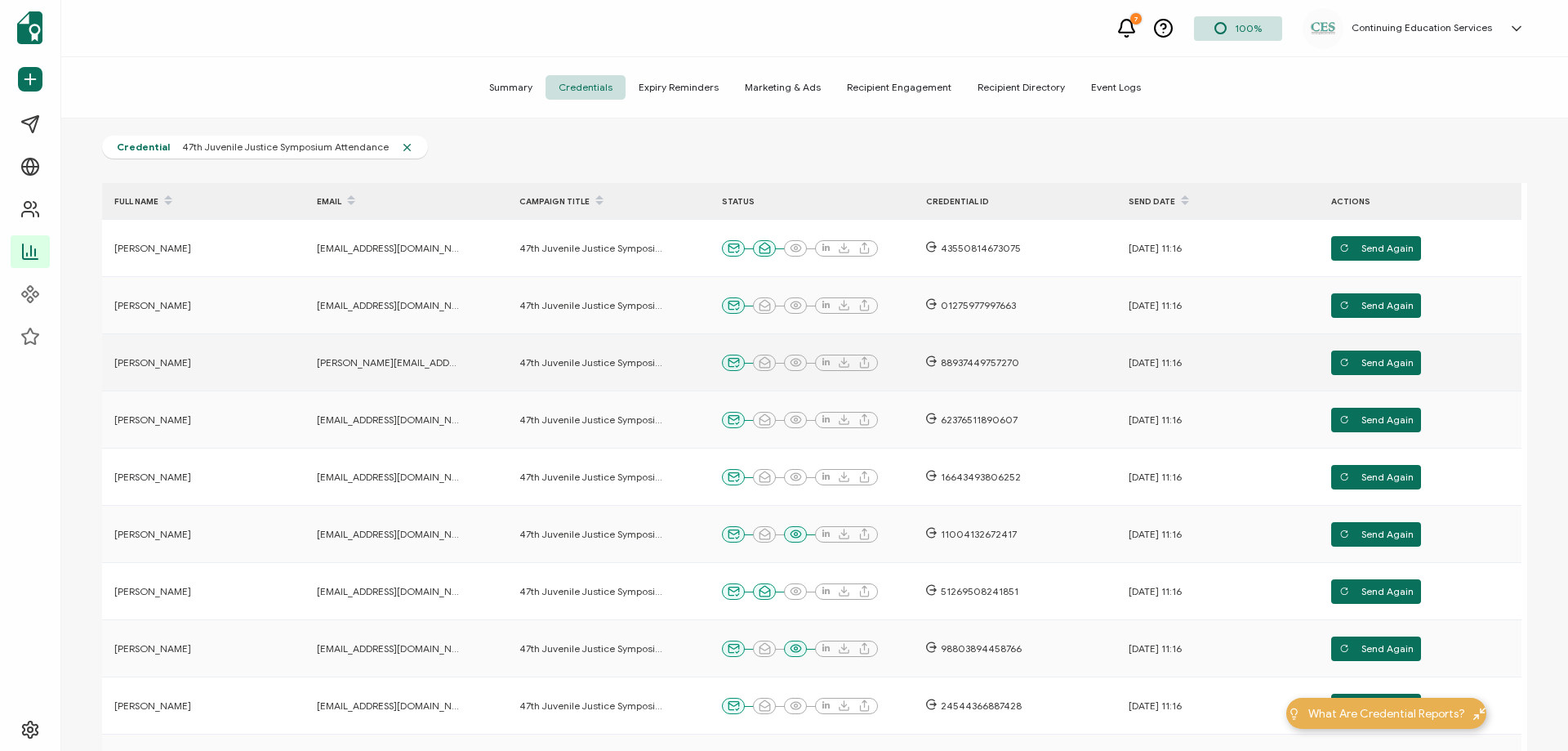
drag, startPoint x: 184, startPoint y: 365, endPoint x: 113, endPoint y: 369, distance: 71.1
click at [113, 369] on div "Brandy Marquar" at bounding box center [184, 362] width 163 height 13
copy span "Brandy Marquar"
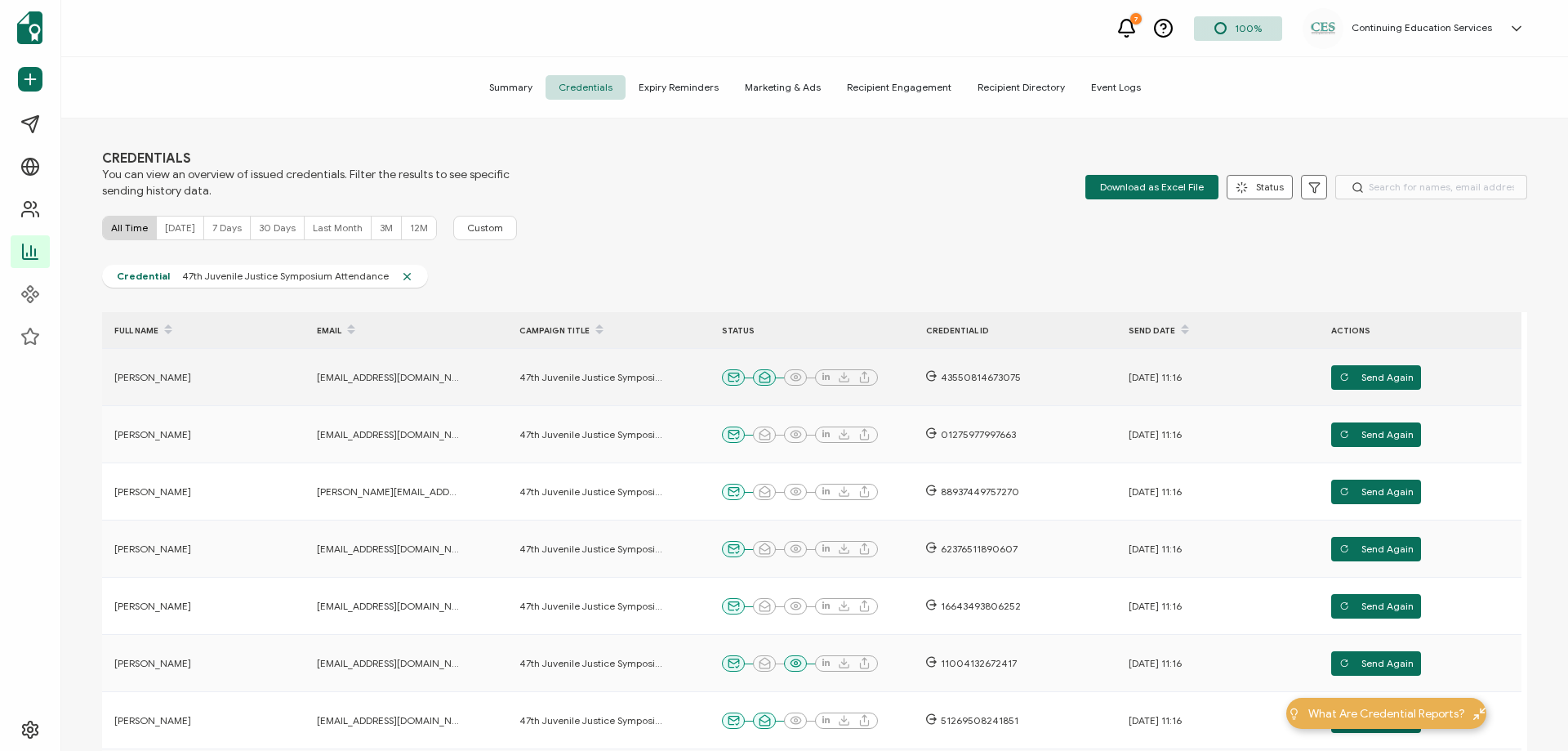
scroll to position [0, 0]
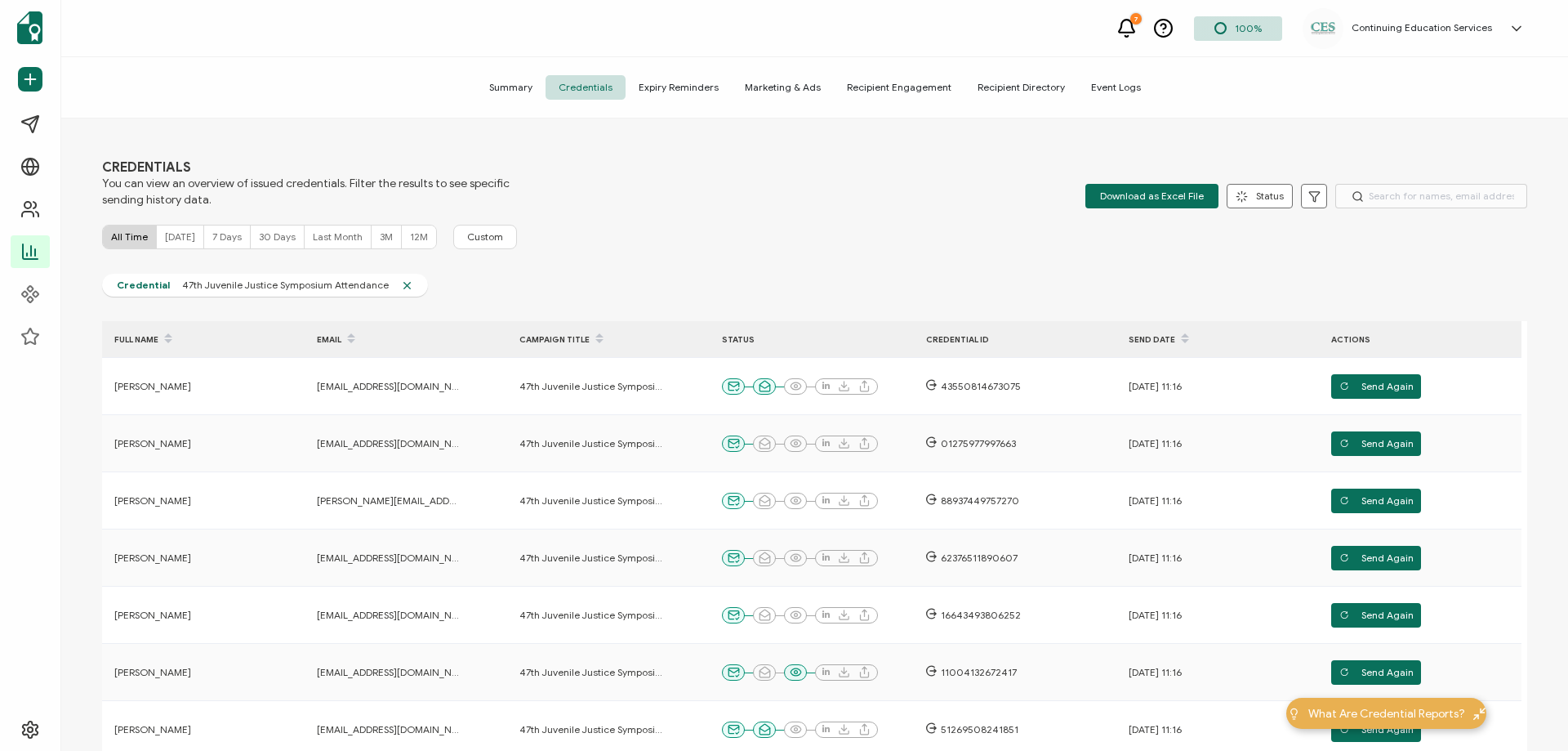
click at [910, 88] on span "Recipient Engagement" at bounding box center [899, 87] width 131 height 25
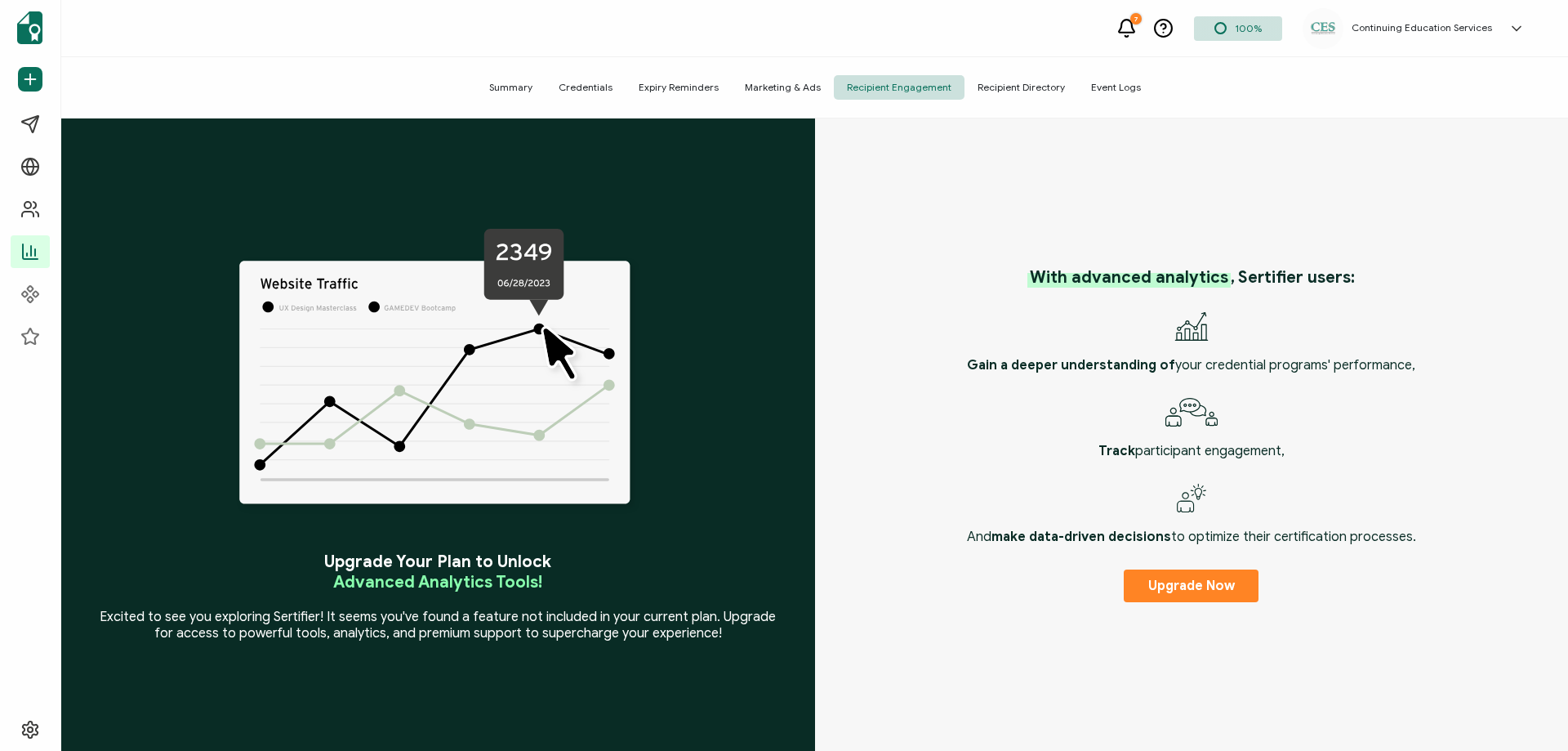
drag, startPoint x: 1020, startPoint y: 88, endPoint x: 1013, endPoint y: 95, distance: 9.9
click at [1020, 88] on span "Recipient Directory" at bounding box center [1022, 87] width 114 height 25
click at [685, 91] on span "Expiry Reminders" at bounding box center [679, 87] width 106 height 25
click at [516, 89] on span "Summary" at bounding box center [511, 87] width 70 height 25
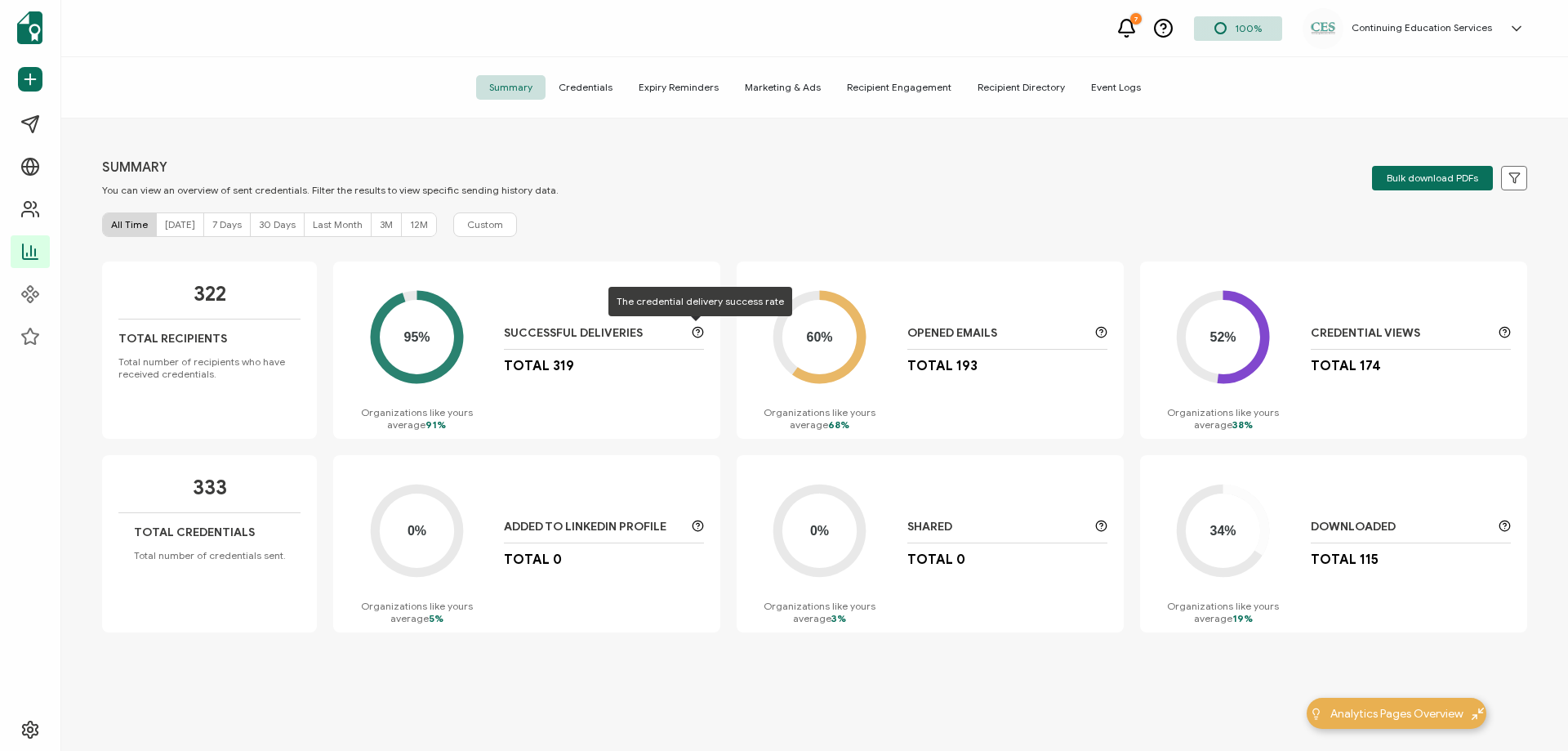
click at [692, 330] on icon at bounding box center [698, 332] width 12 height 12
click at [405, 376] on icon at bounding box center [417, 336] width 84 height 84
click at [212, 229] on span "7 Days" at bounding box center [227, 224] width 29 height 12
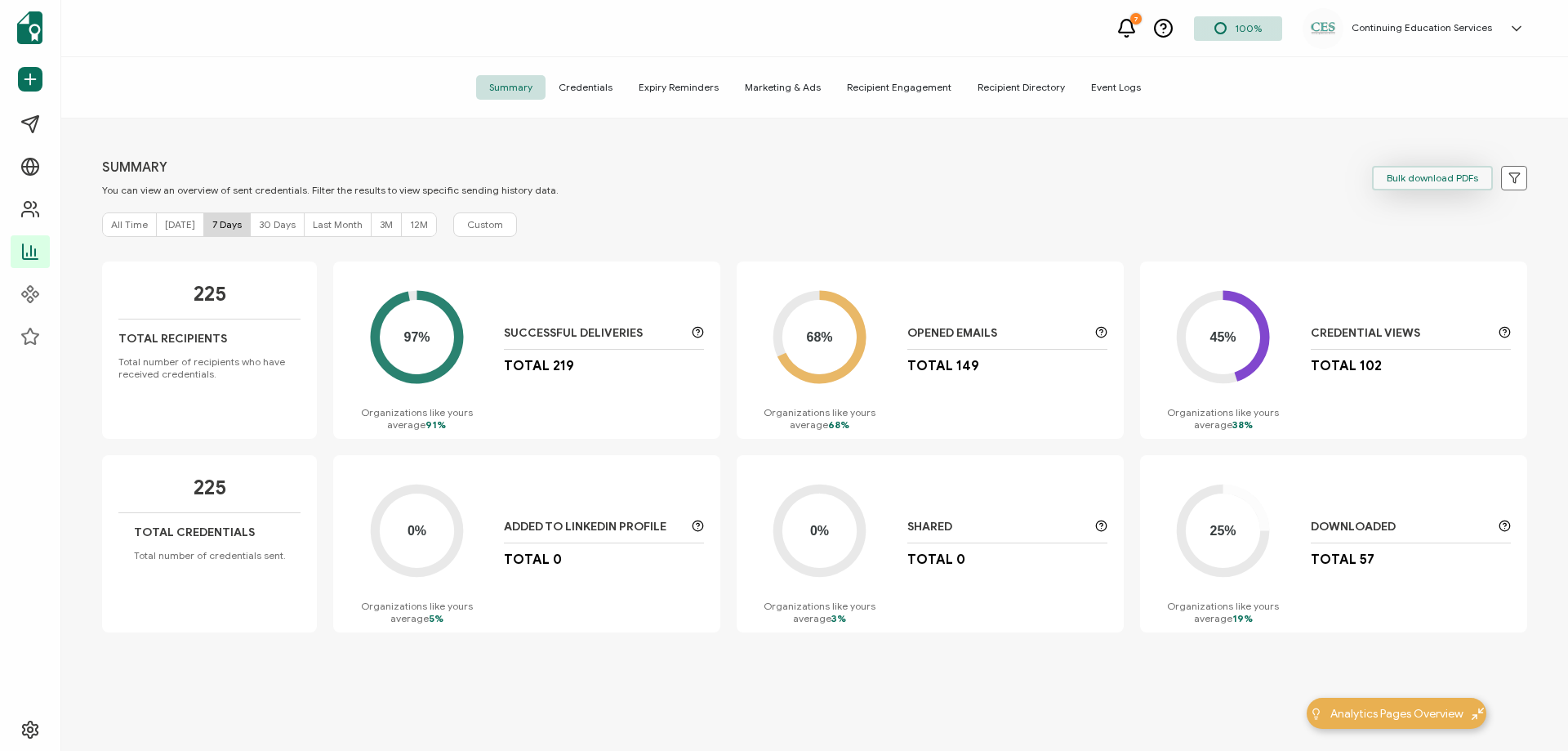
click at [1418, 177] on span "Bulk download PDFs" at bounding box center [1432, 178] width 91 height 10
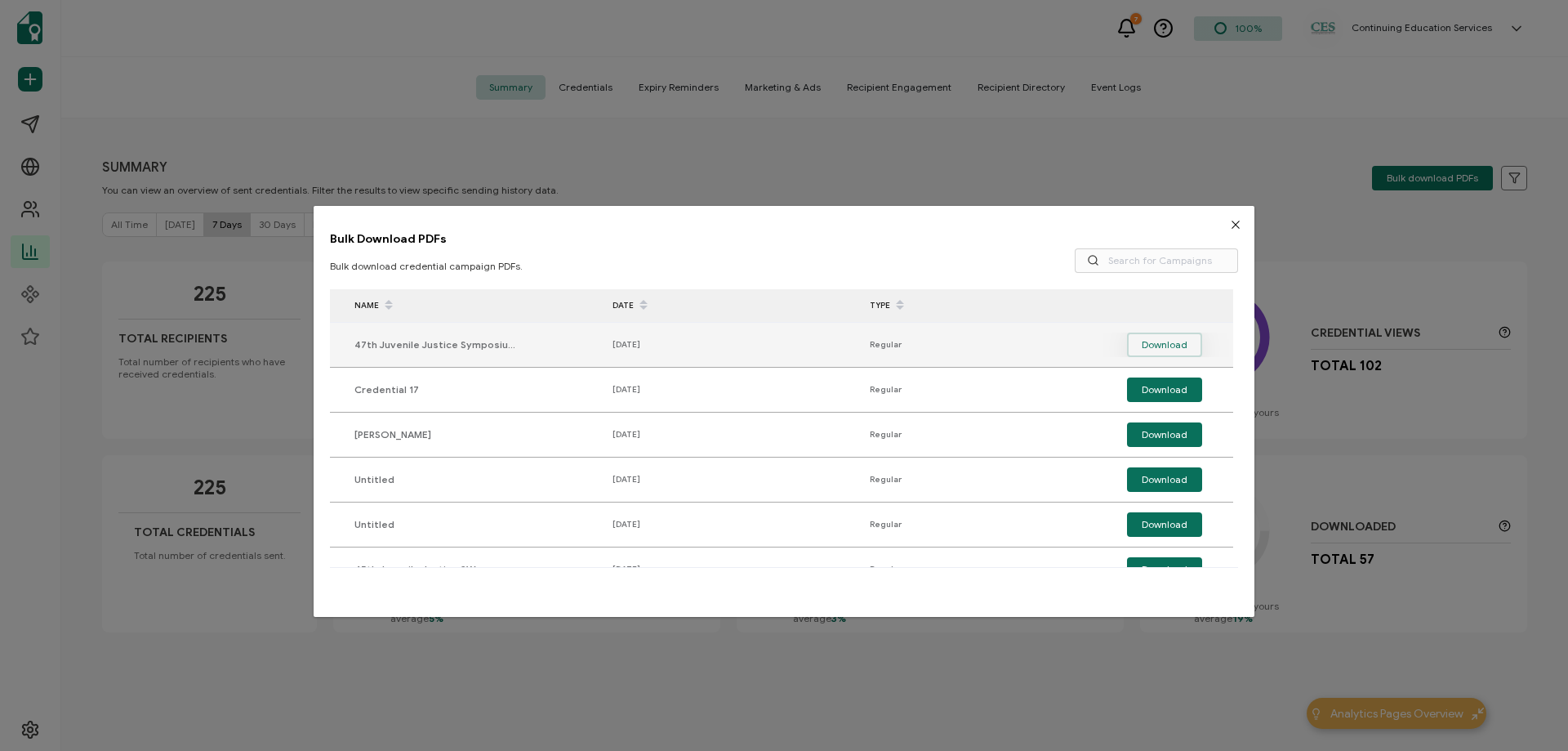
click at [1155, 342] on span "Download" at bounding box center [1164, 344] width 46 height 25
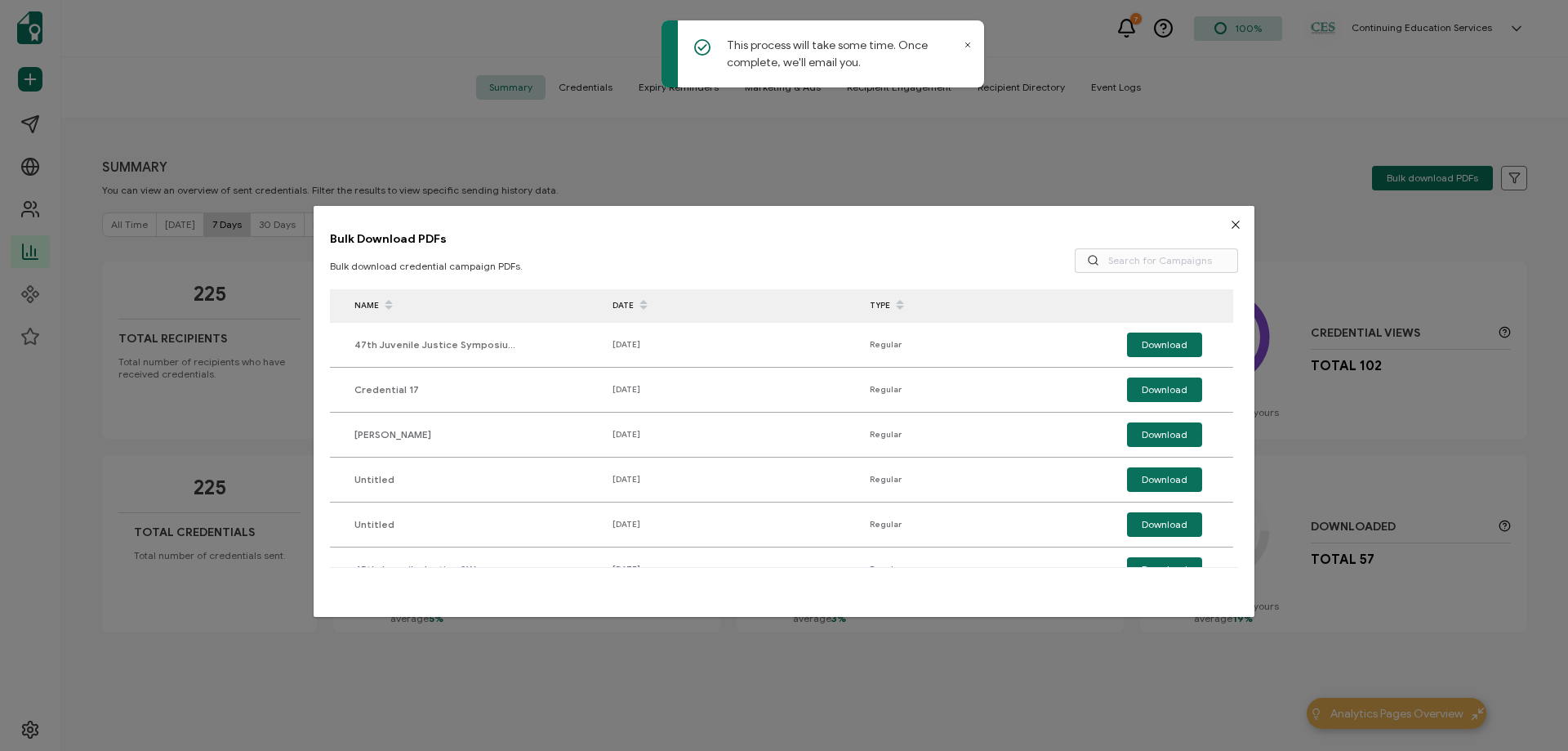
drag, startPoint x: 1228, startPoint y: 222, endPoint x: 1092, endPoint y: 187, distance: 140.4
click at [1229, 222] on icon "Close" at bounding box center [1235, 224] width 13 height 13
